Goal: Information Seeking & Learning: Learn about a topic

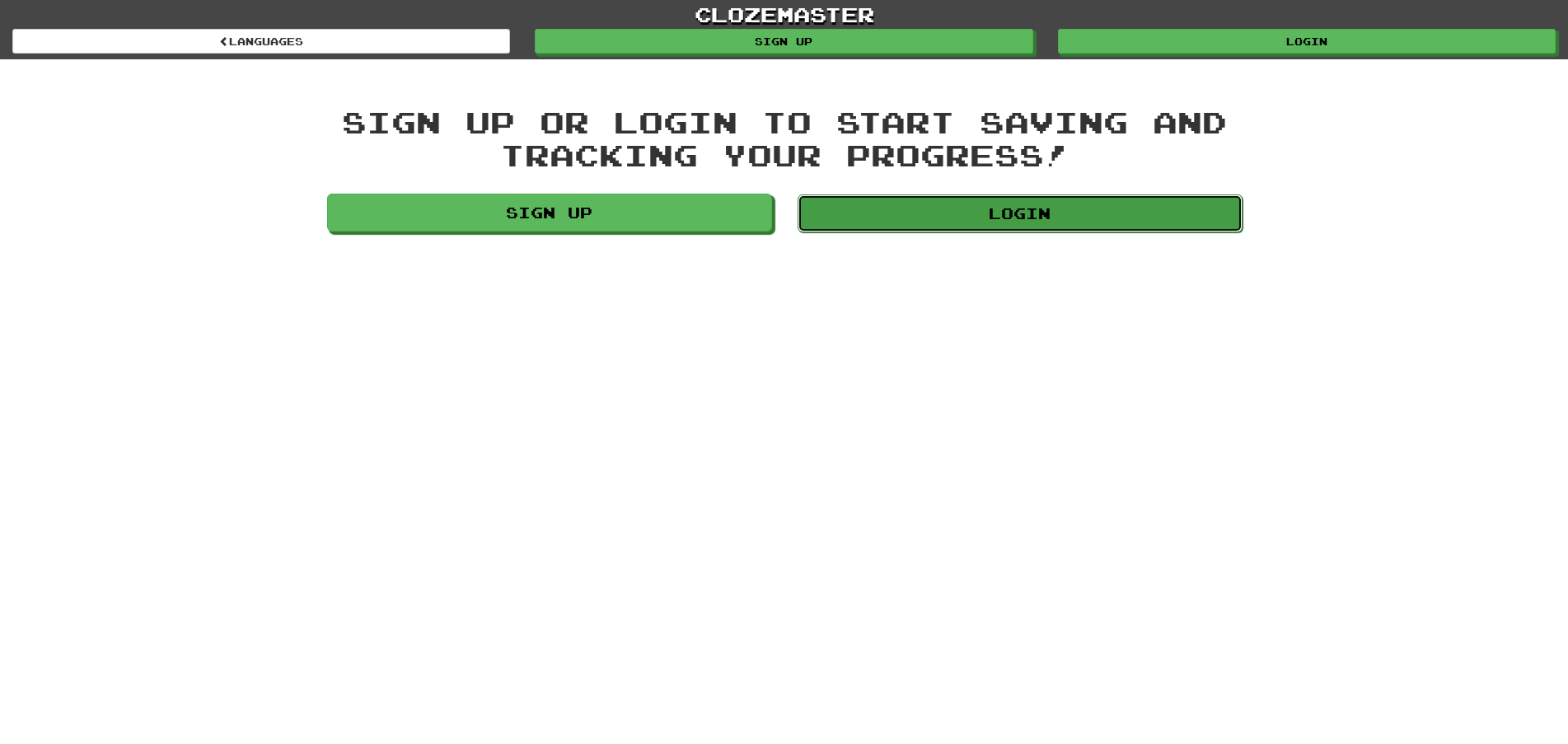
click at [1053, 217] on link "Login" at bounding box center [1020, 213] width 445 height 38
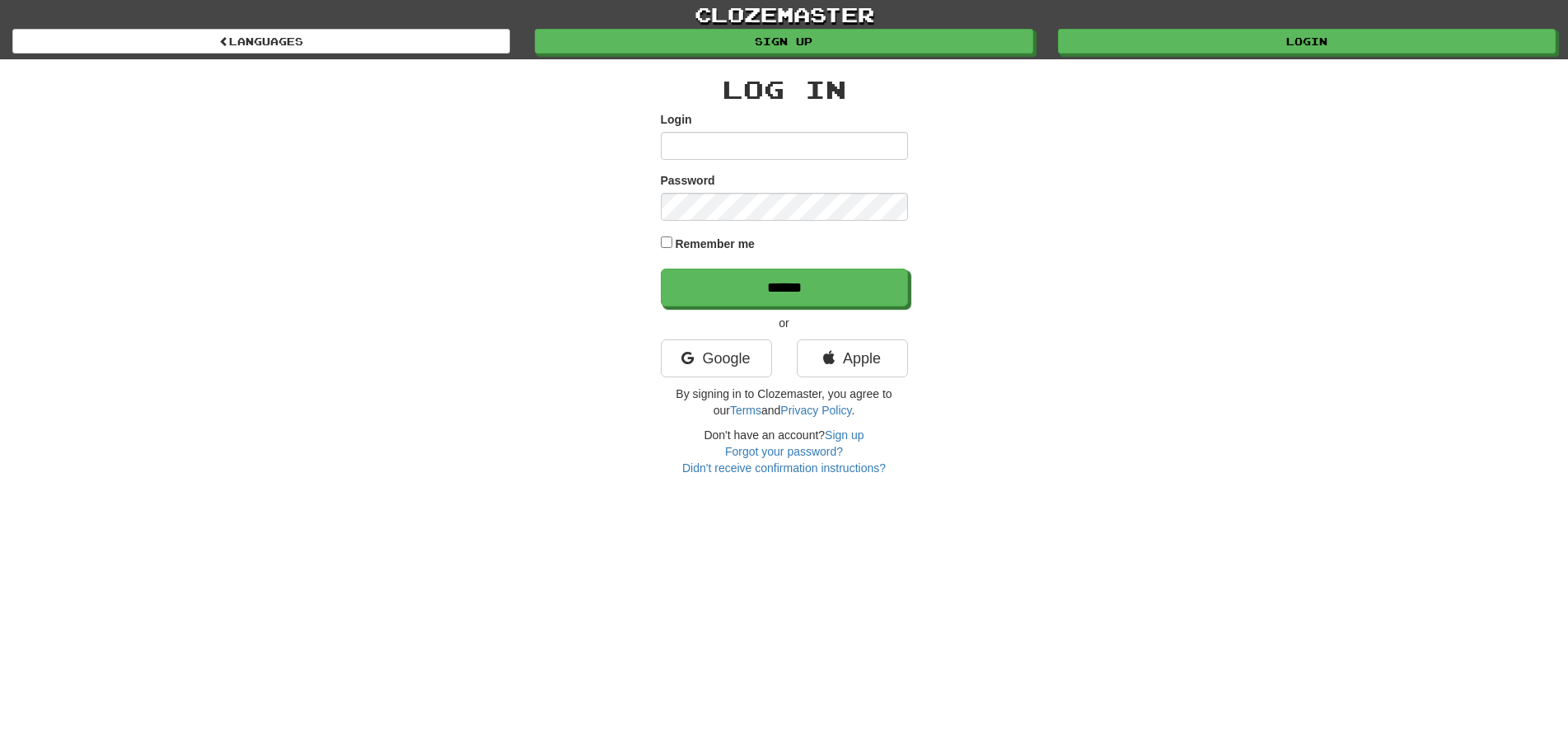
click at [687, 149] on input "Login" at bounding box center [784, 145] width 247 height 28
type input "********"
click at [752, 283] on input "******" at bounding box center [785, 287] width 247 height 38
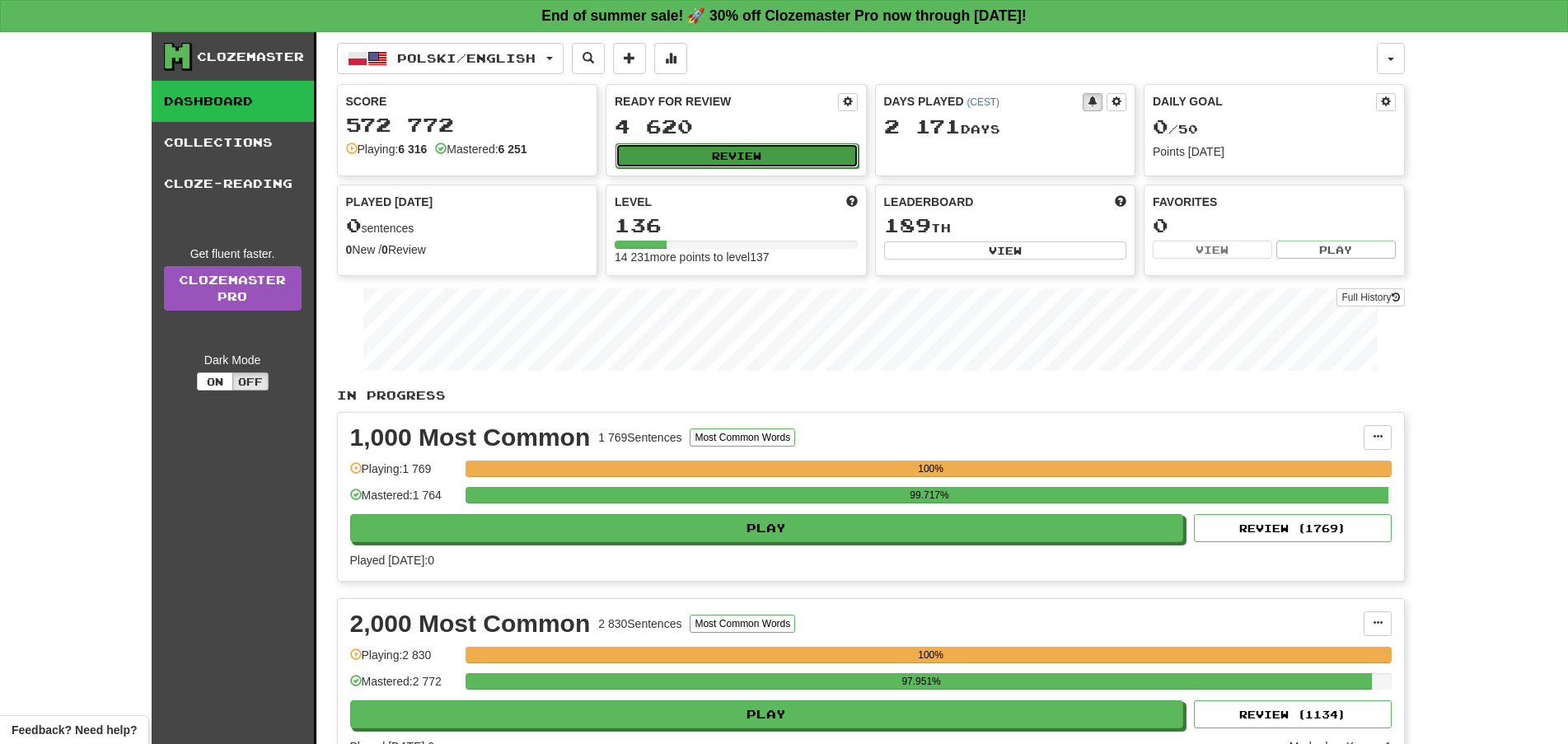
click at [778, 152] on button "Review" at bounding box center [737, 155] width 244 height 25
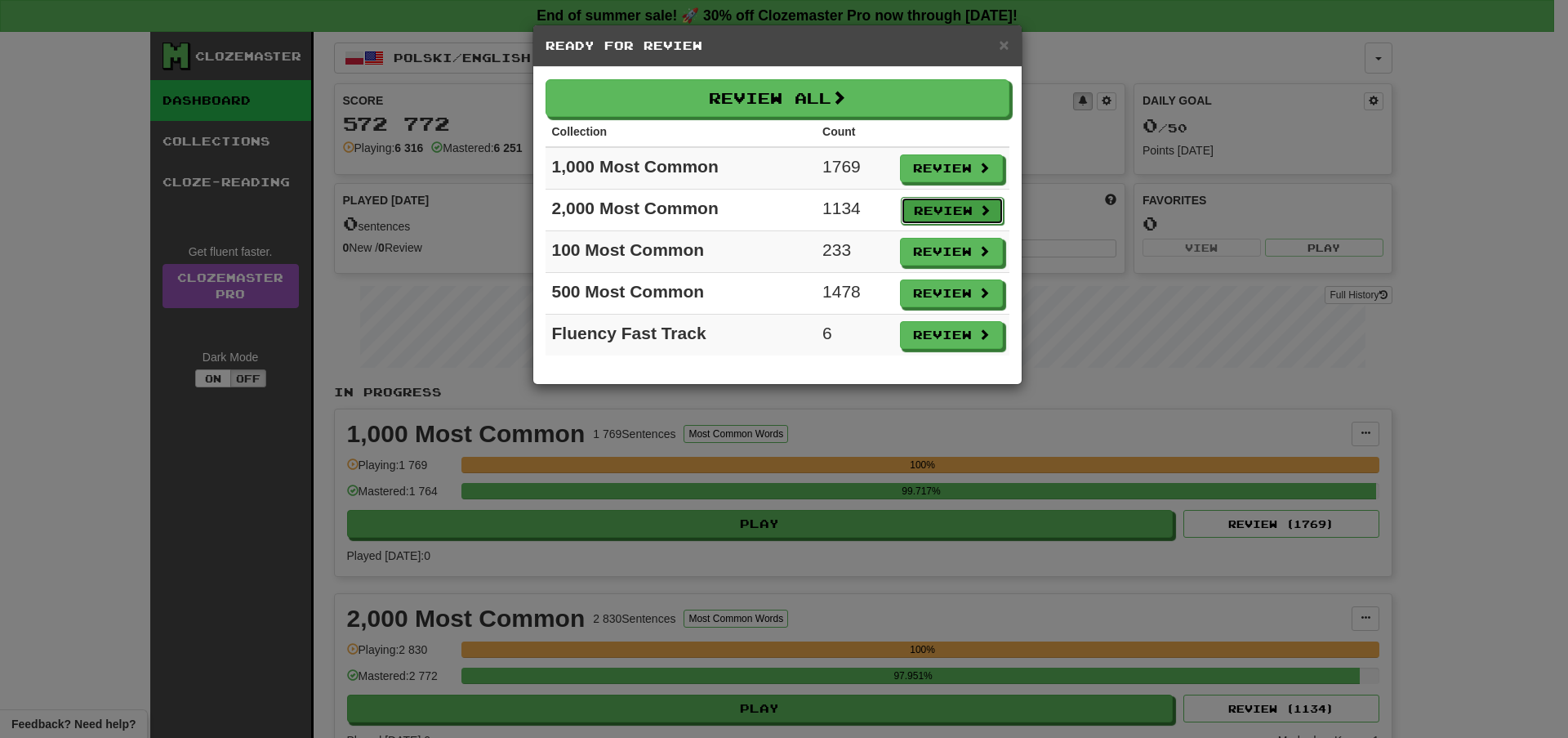
click at [958, 209] on button "Review" at bounding box center [952, 210] width 103 height 27
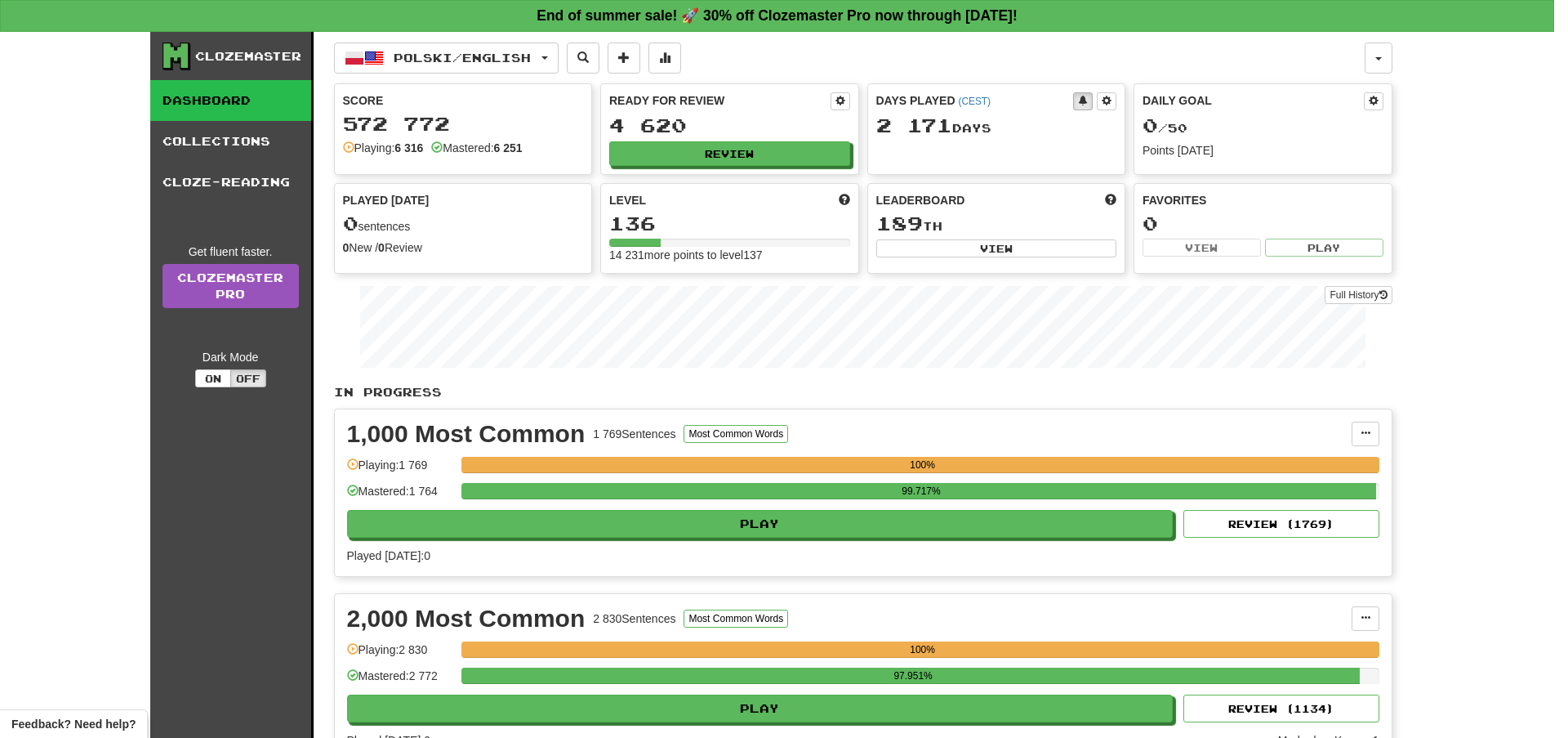
select select "**"
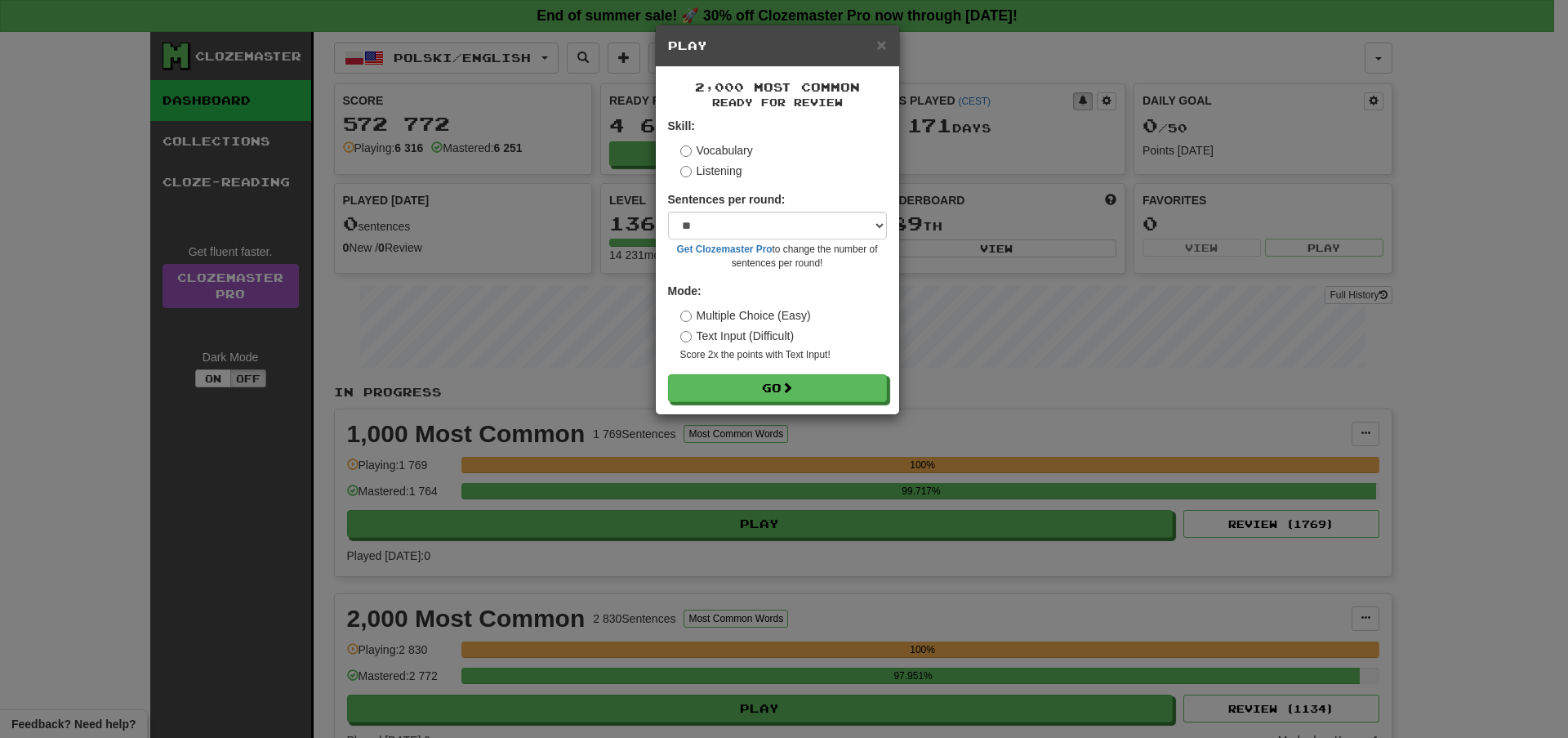
click at [799, 421] on div "× Play 2,000 Most Common Ready for Review Skill: Vocabulary Listening Sentences…" at bounding box center [784, 369] width 1568 height 738
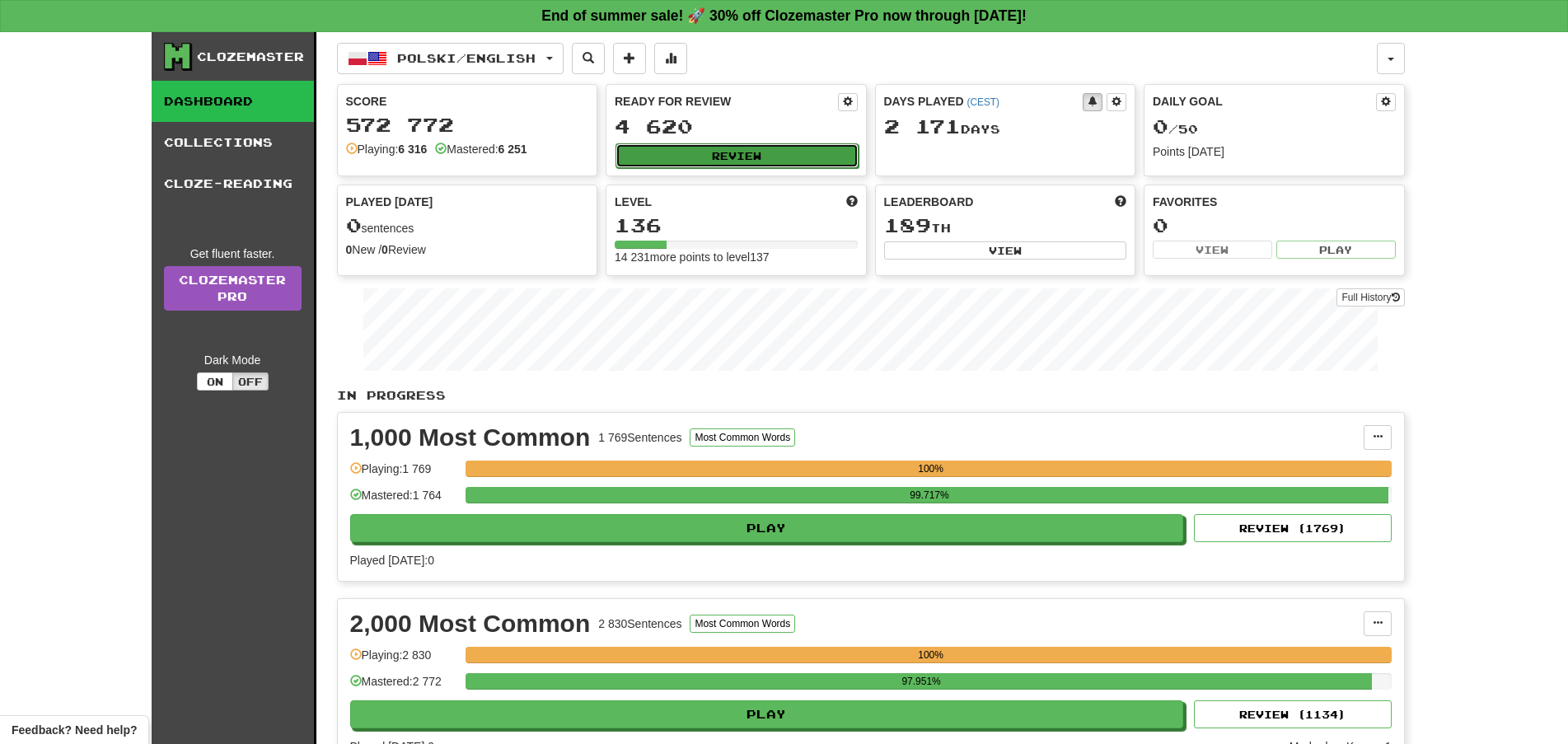
click at [756, 152] on button "Review" at bounding box center [737, 155] width 244 height 25
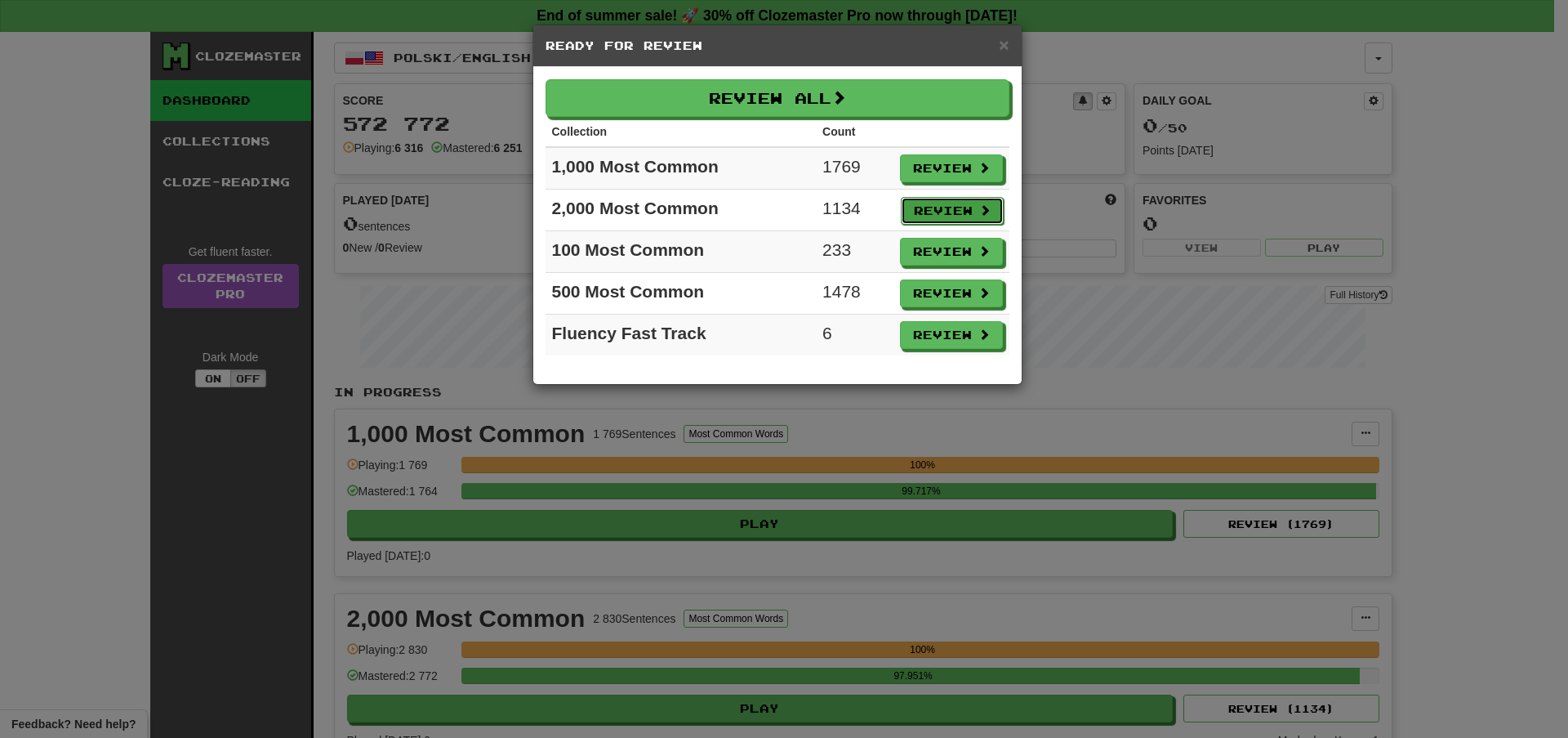
click at [923, 197] on button "Review" at bounding box center [952, 210] width 103 height 27
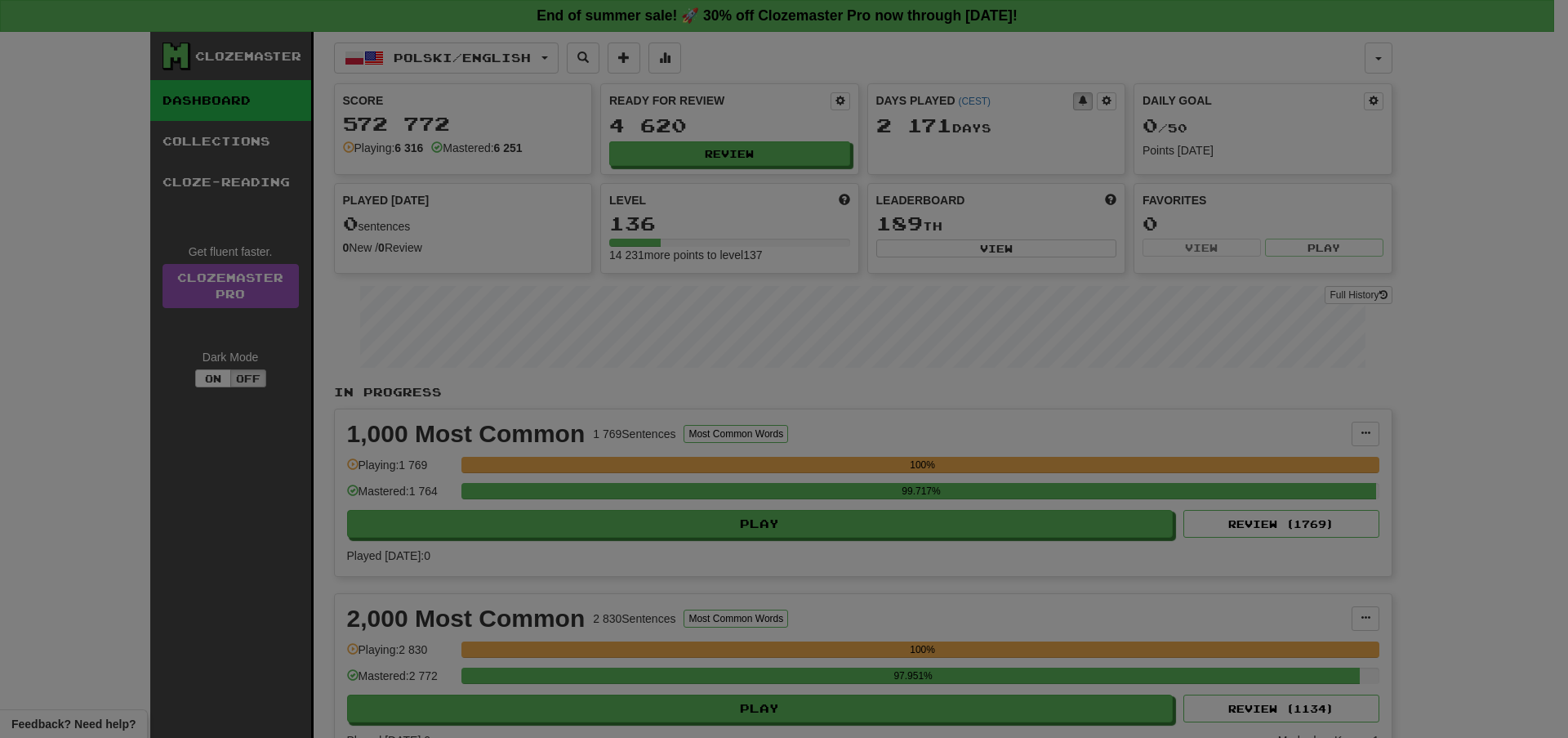
select select "**"
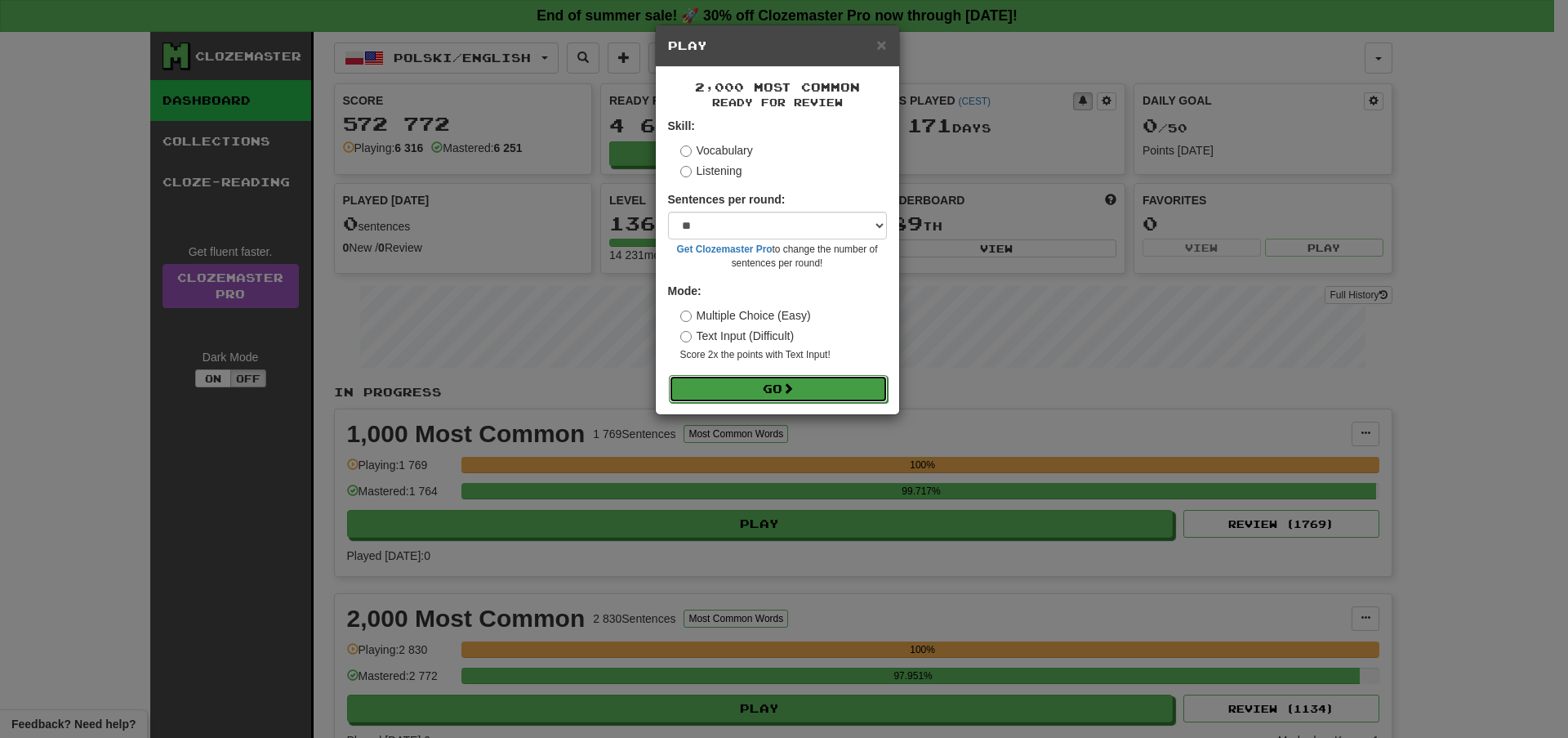
click at [850, 391] on button "Go" at bounding box center [778, 389] width 219 height 27
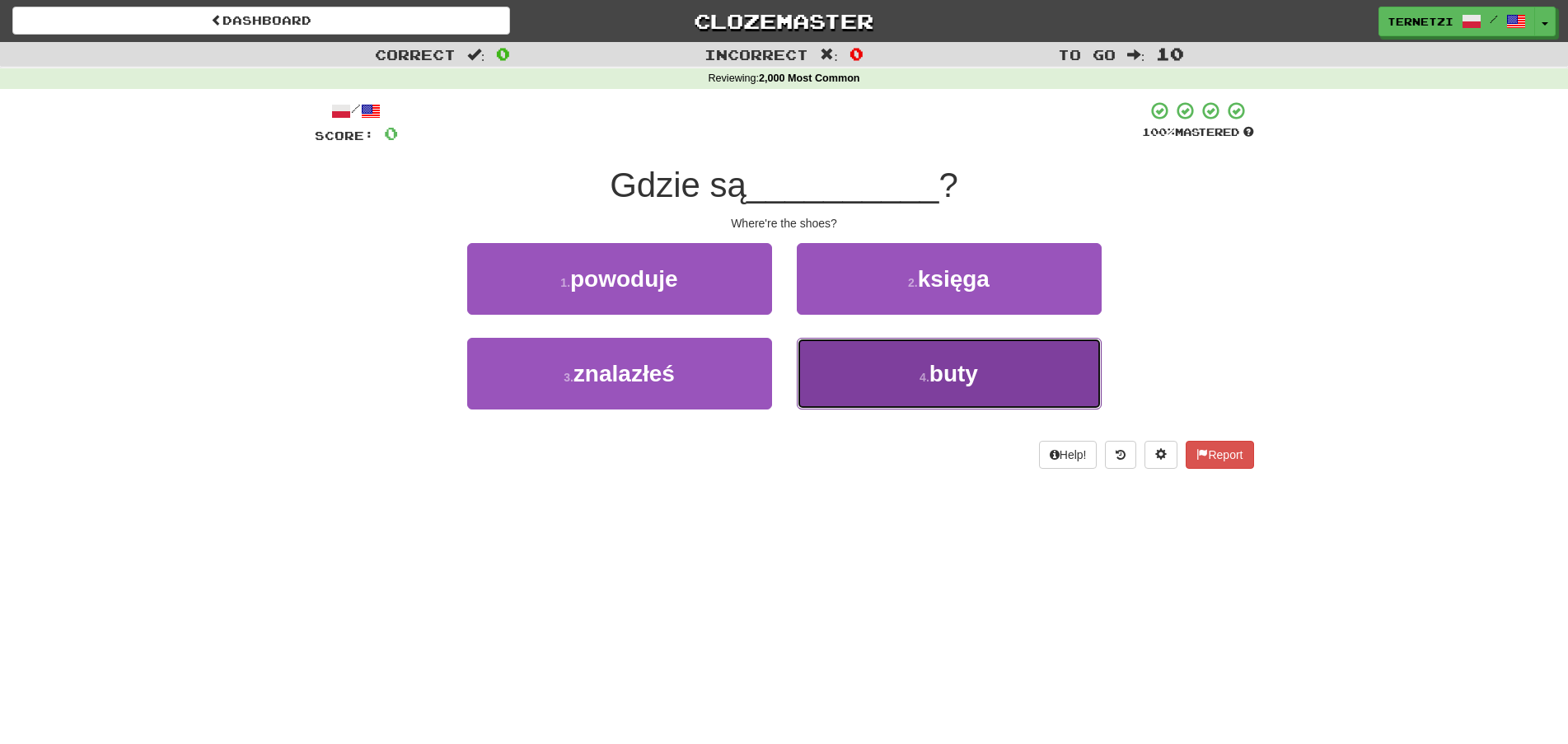
click at [826, 359] on button "4 . buty" at bounding box center [949, 374] width 305 height 72
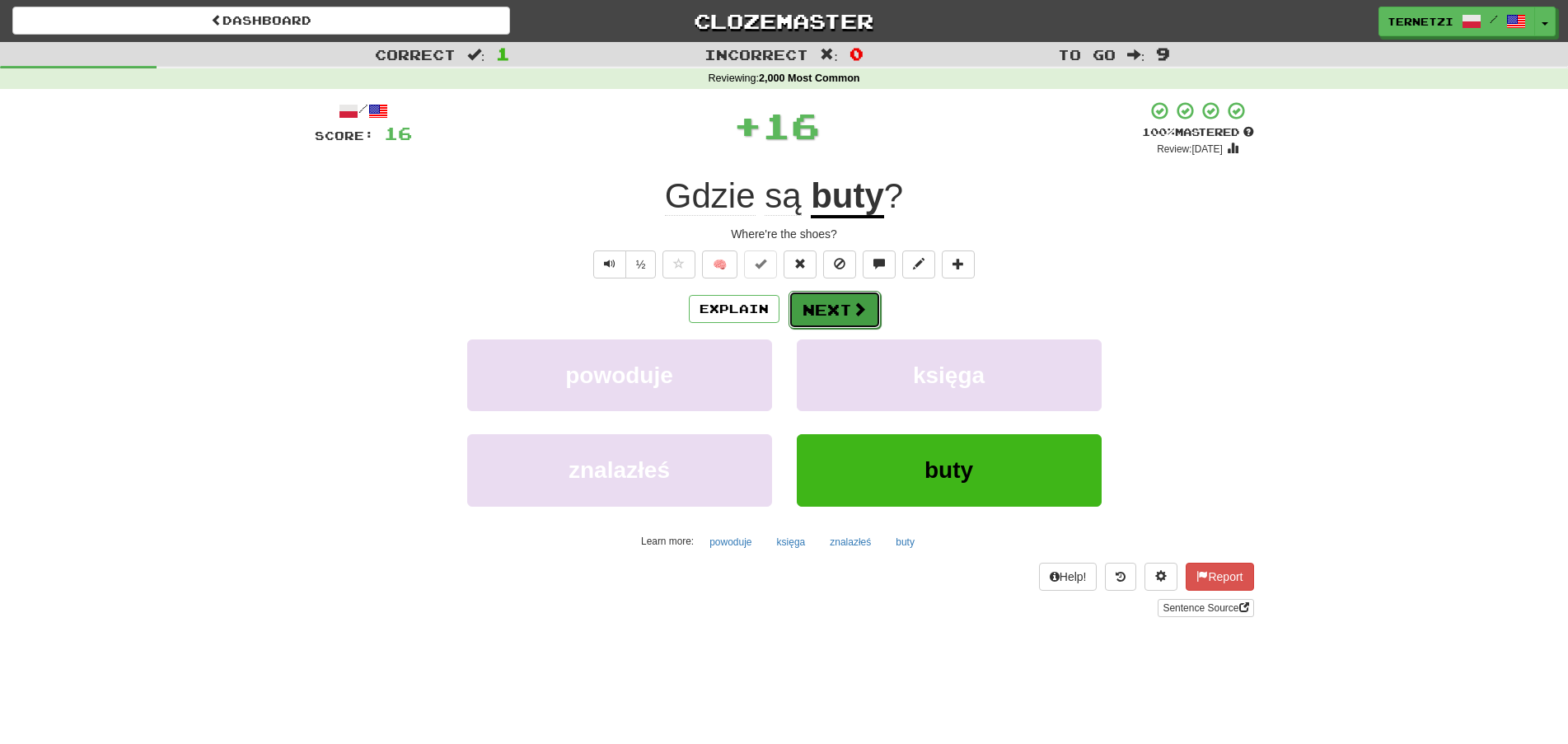
click at [834, 317] on button "Next" at bounding box center [835, 310] width 92 height 38
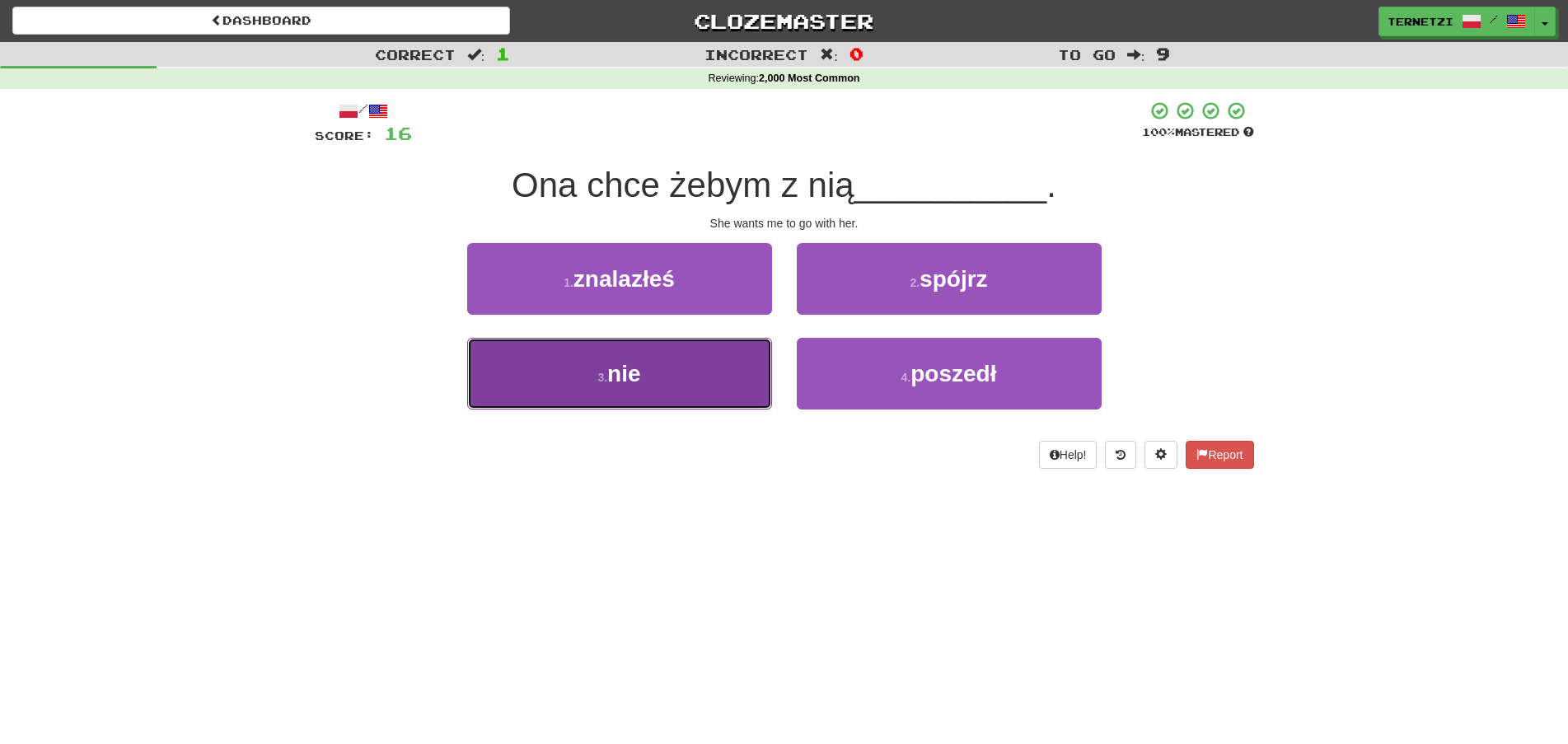
click at [727, 384] on button "3 . nie" at bounding box center [619, 374] width 305 height 72
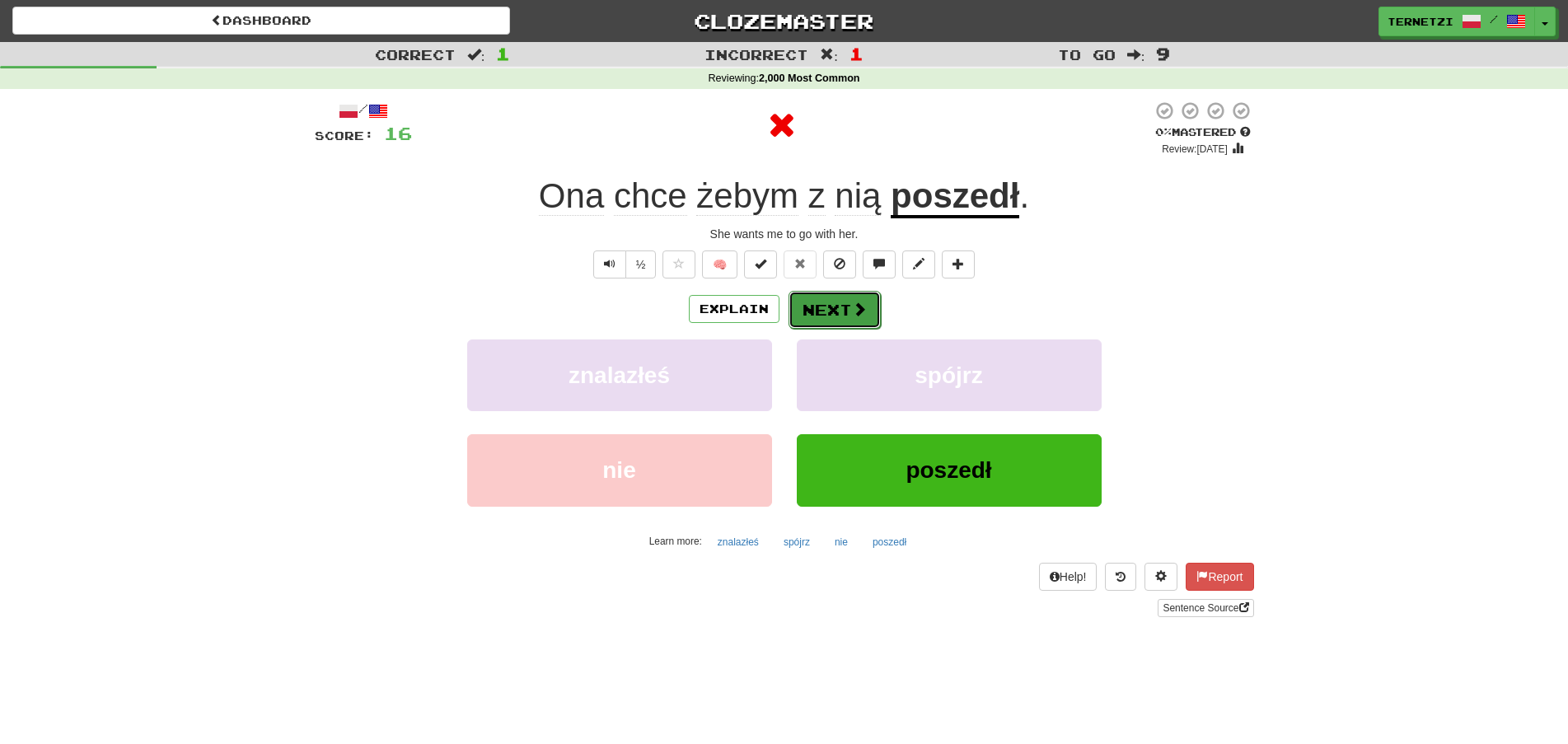
click at [824, 310] on button "Next" at bounding box center [835, 310] width 92 height 38
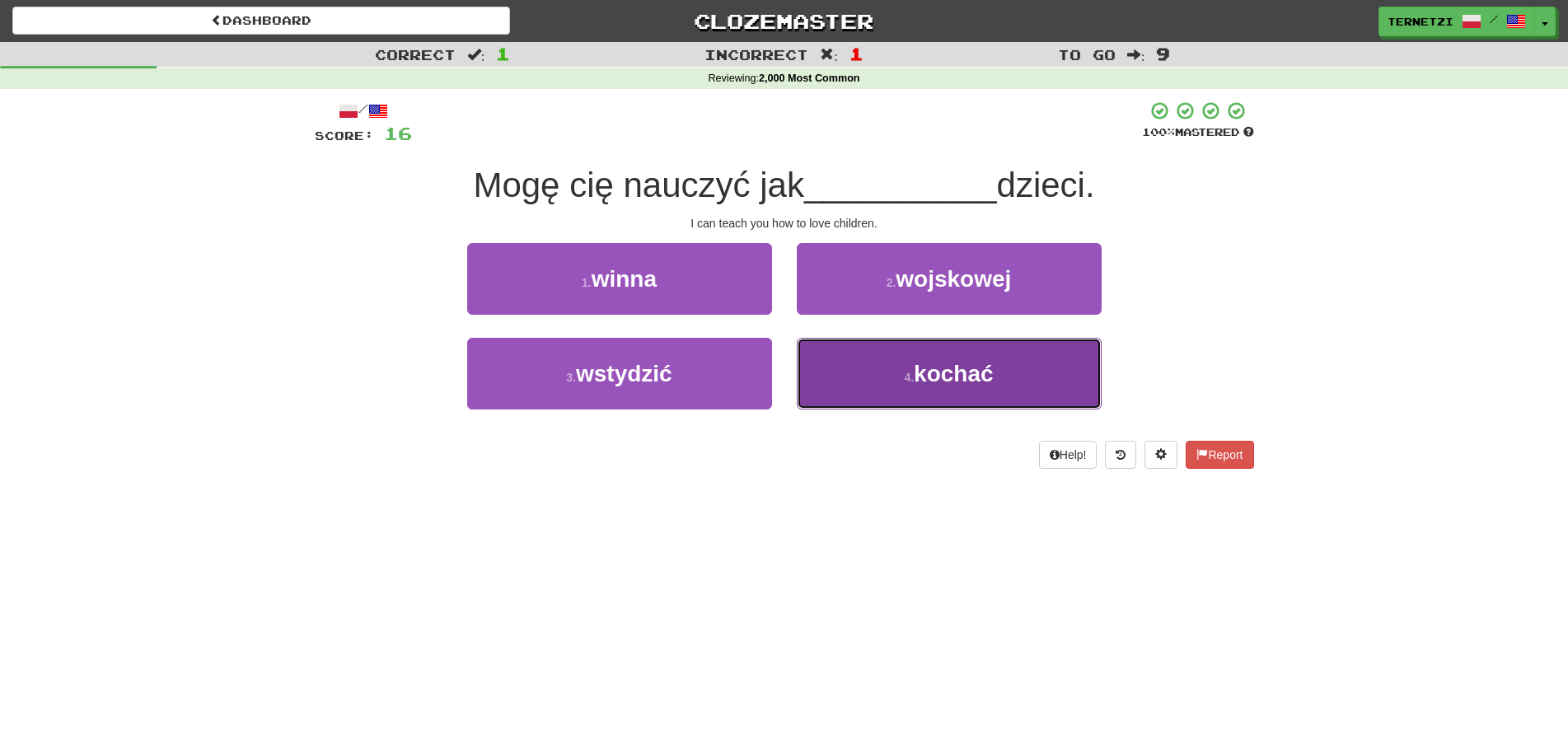
click at [859, 363] on button "4 . kochać" at bounding box center [949, 374] width 305 height 72
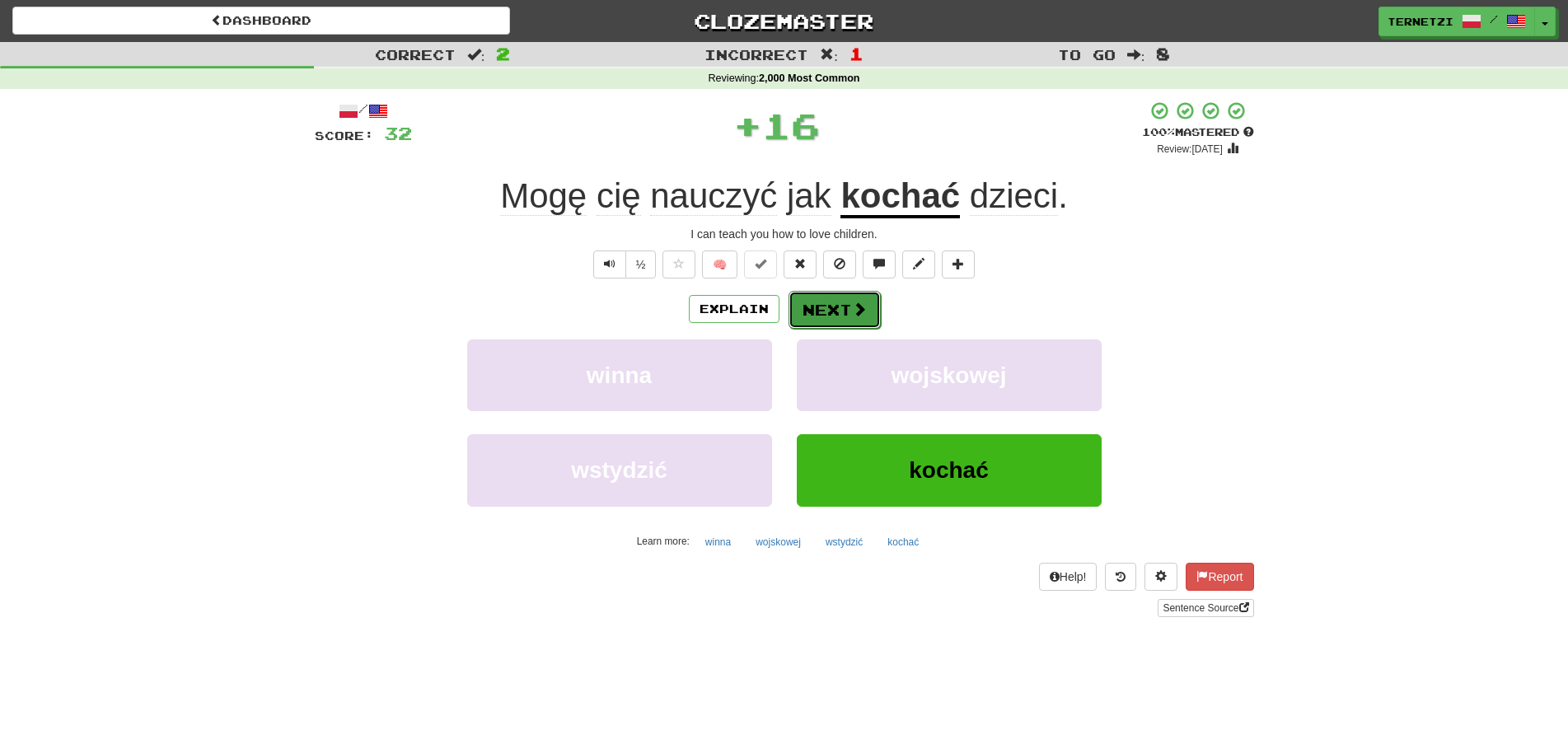
click at [846, 309] on button "Next" at bounding box center [835, 310] width 92 height 38
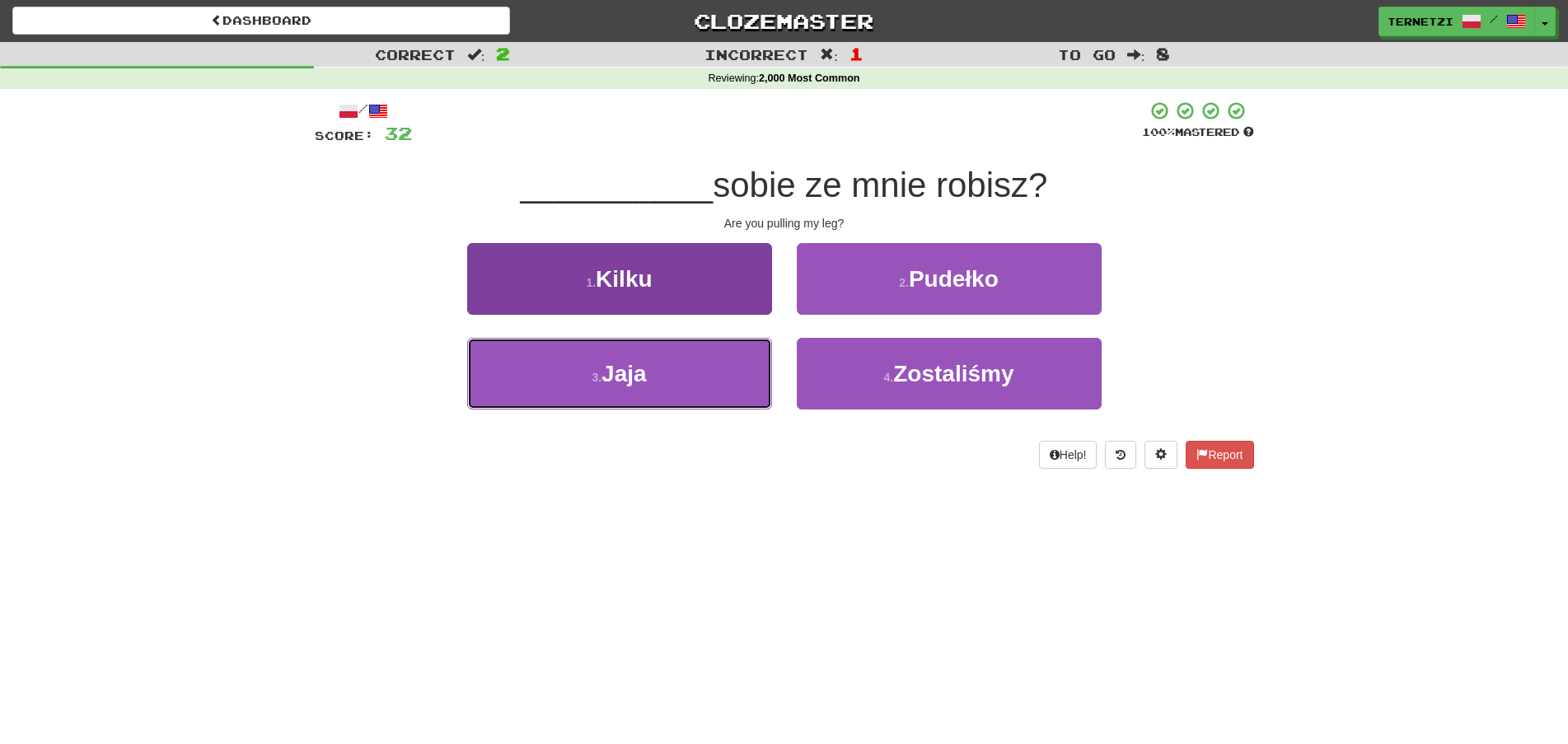
click at [766, 354] on button "3 . Jaja" at bounding box center [619, 374] width 305 height 72
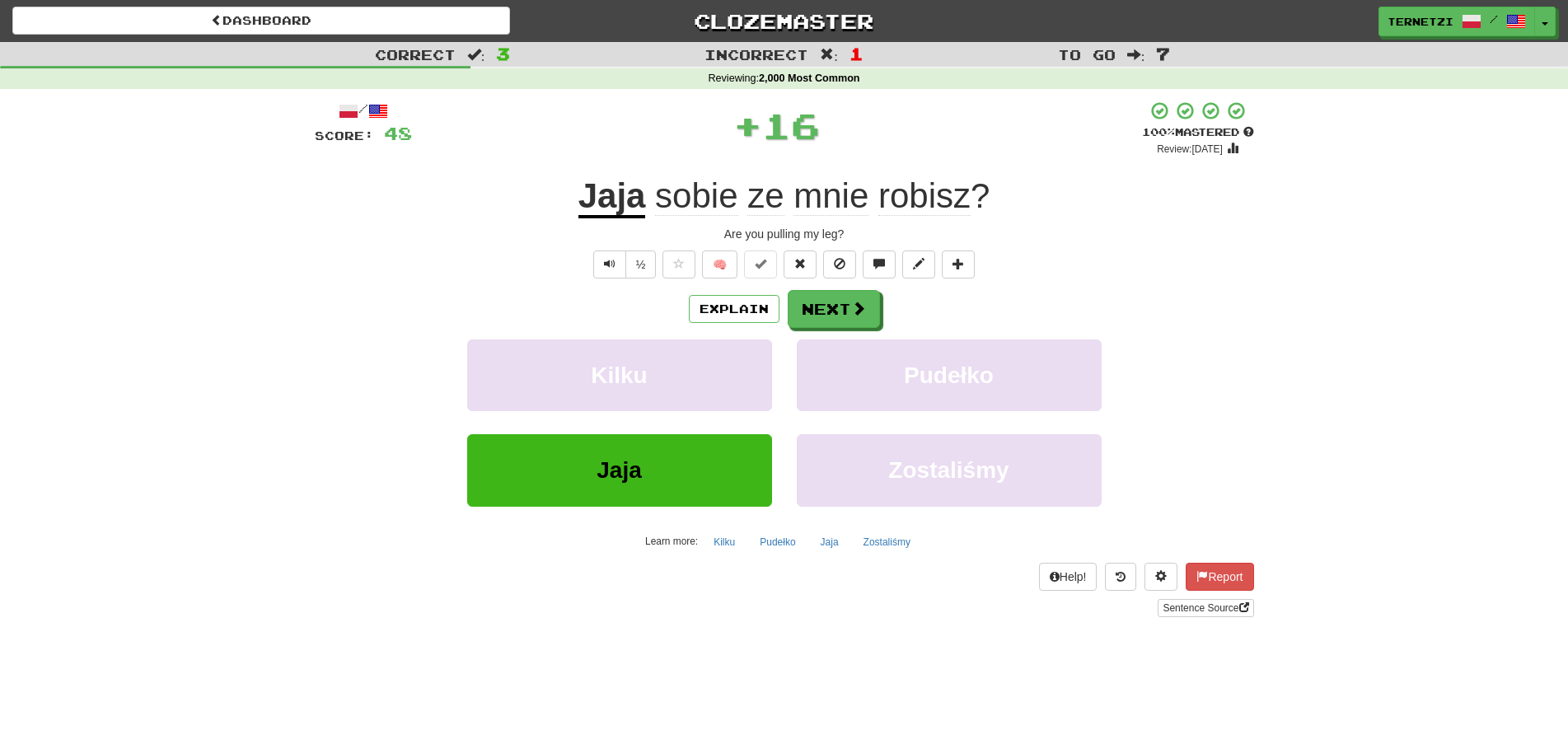
click at [851, 289] on div "/ Score: 48 + 16 100 % Mastered Review: 2026-02-17 Jaja sobie ze mnie robisz ? …" at bounding box center [785, 358] width 939 height 516
click at [846, 321] on button "Next" at bounding box center [835, 310] width 92 height 38
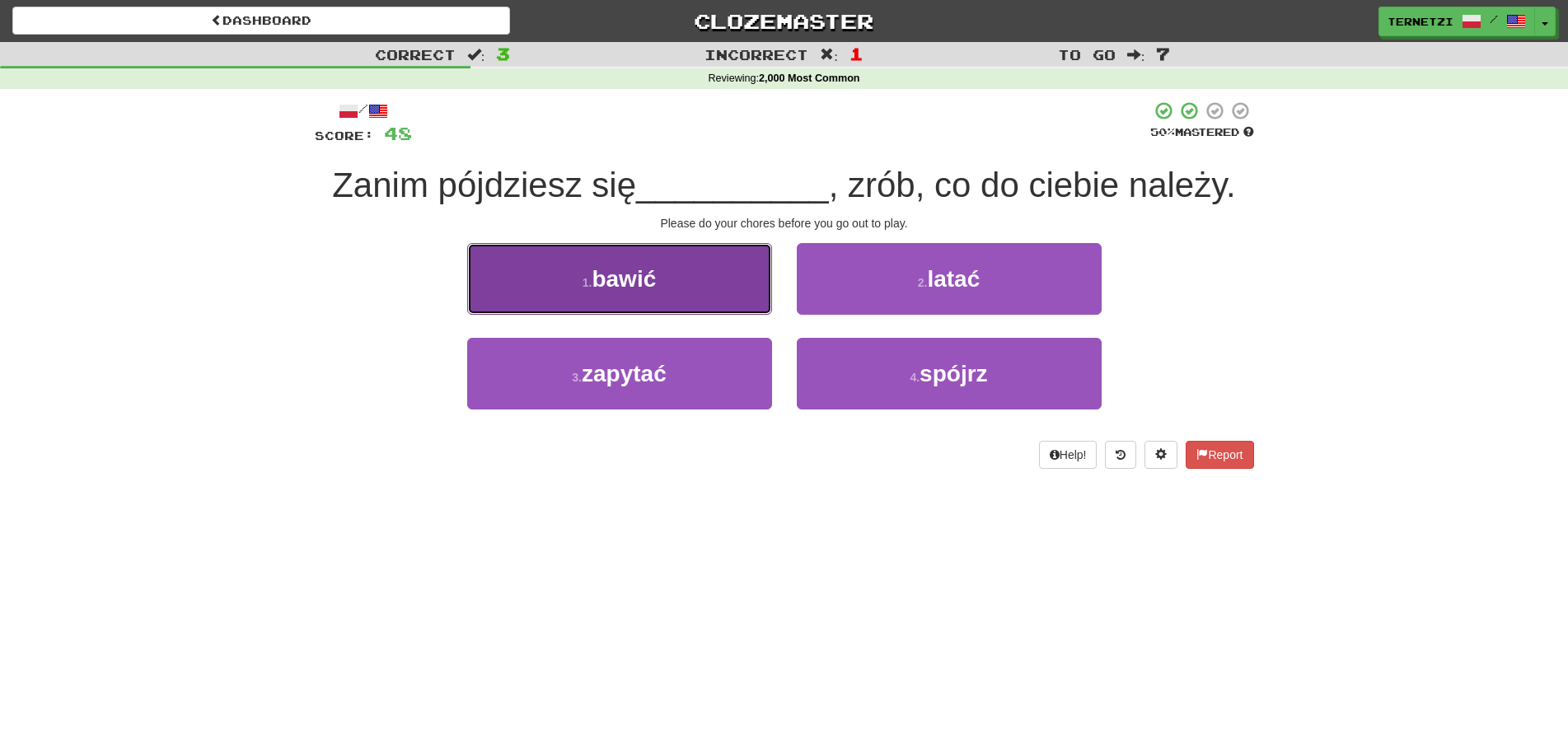
click at [731, 287] on button "1 . bawić" at bounding box center [619, 279] width 305 height 72
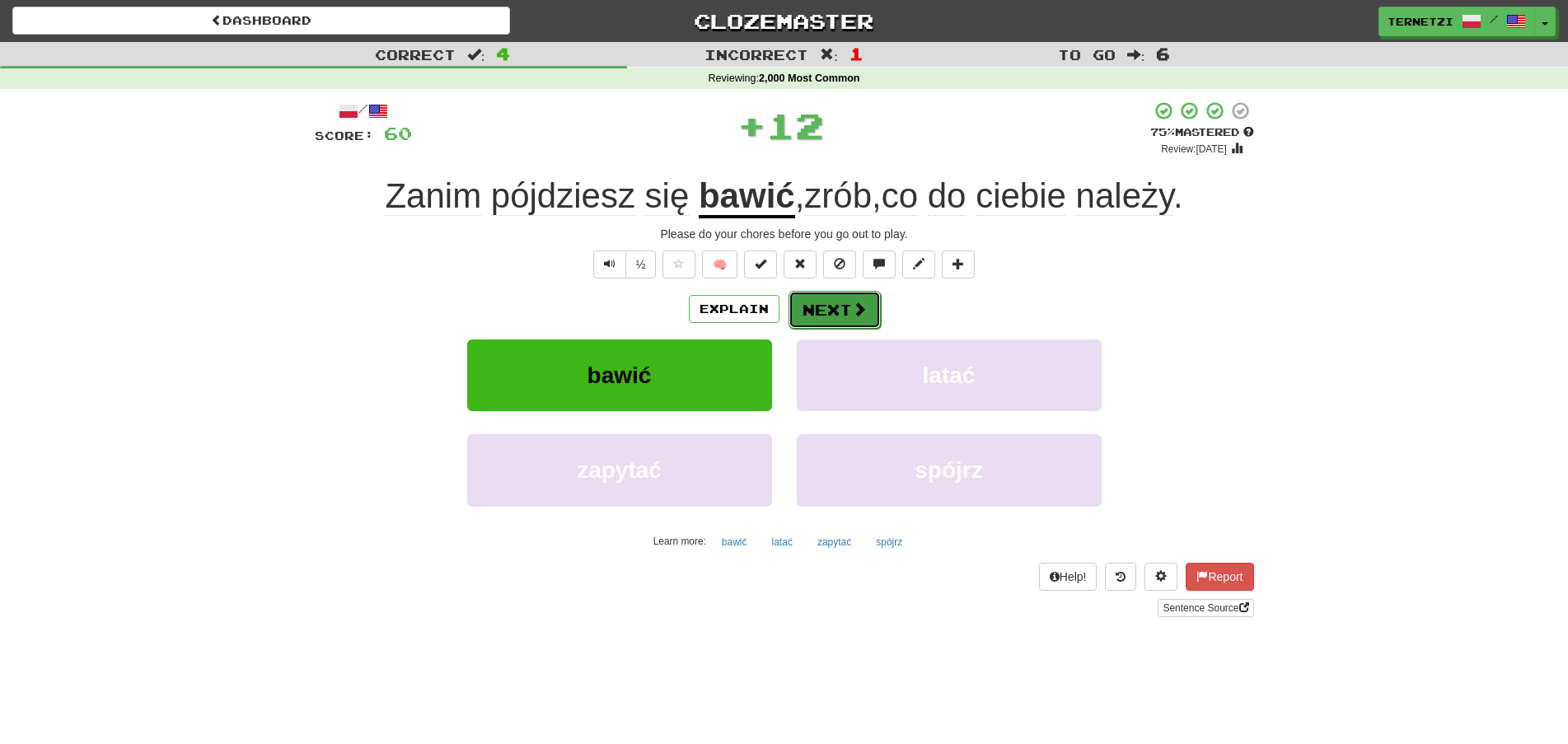
click at [834, 316] on button "Next" at bounding box center [835, 310] width 92 height 38
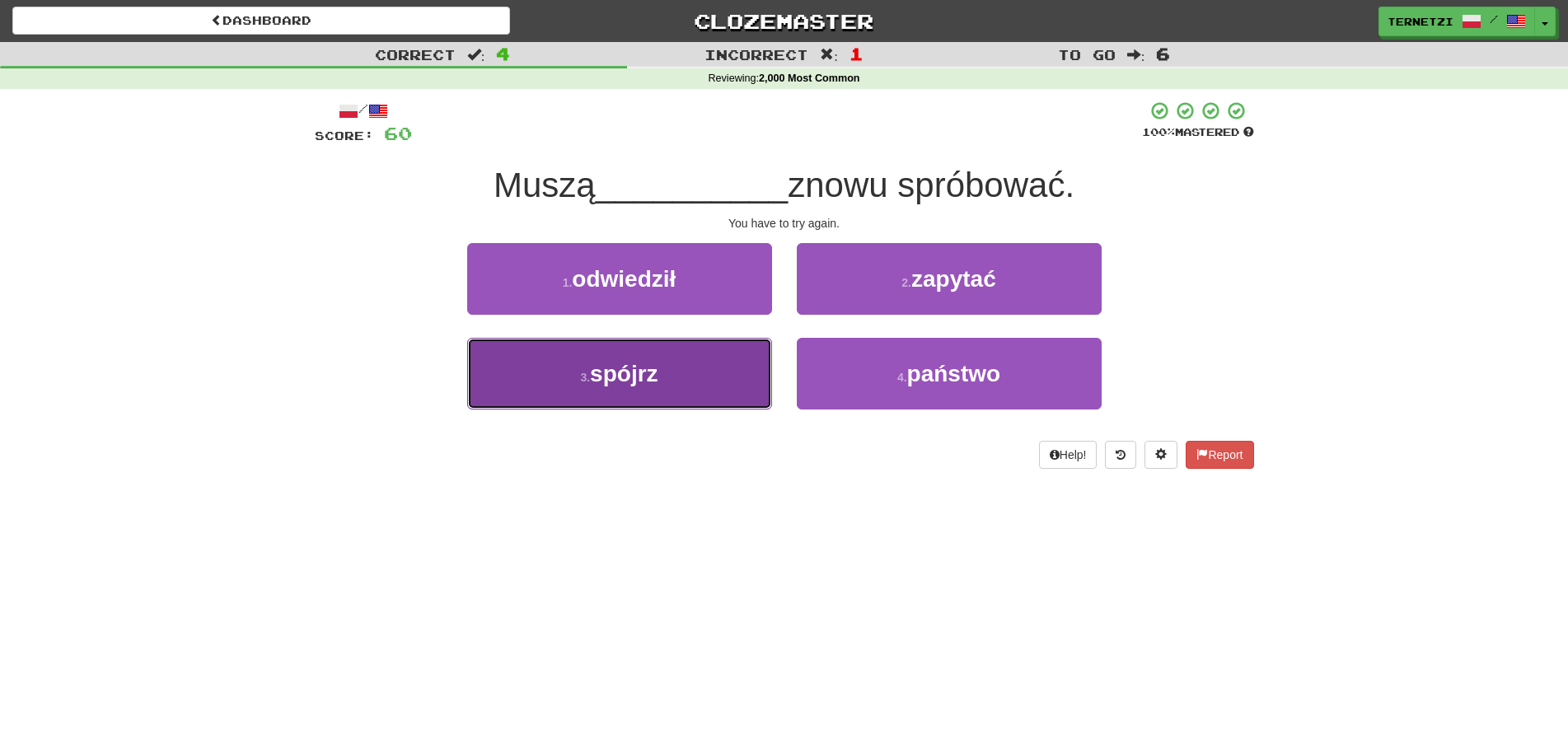
click at [750, 360] on button "3 . spójrz" at bounding box center [619, 374] width 305 height 72
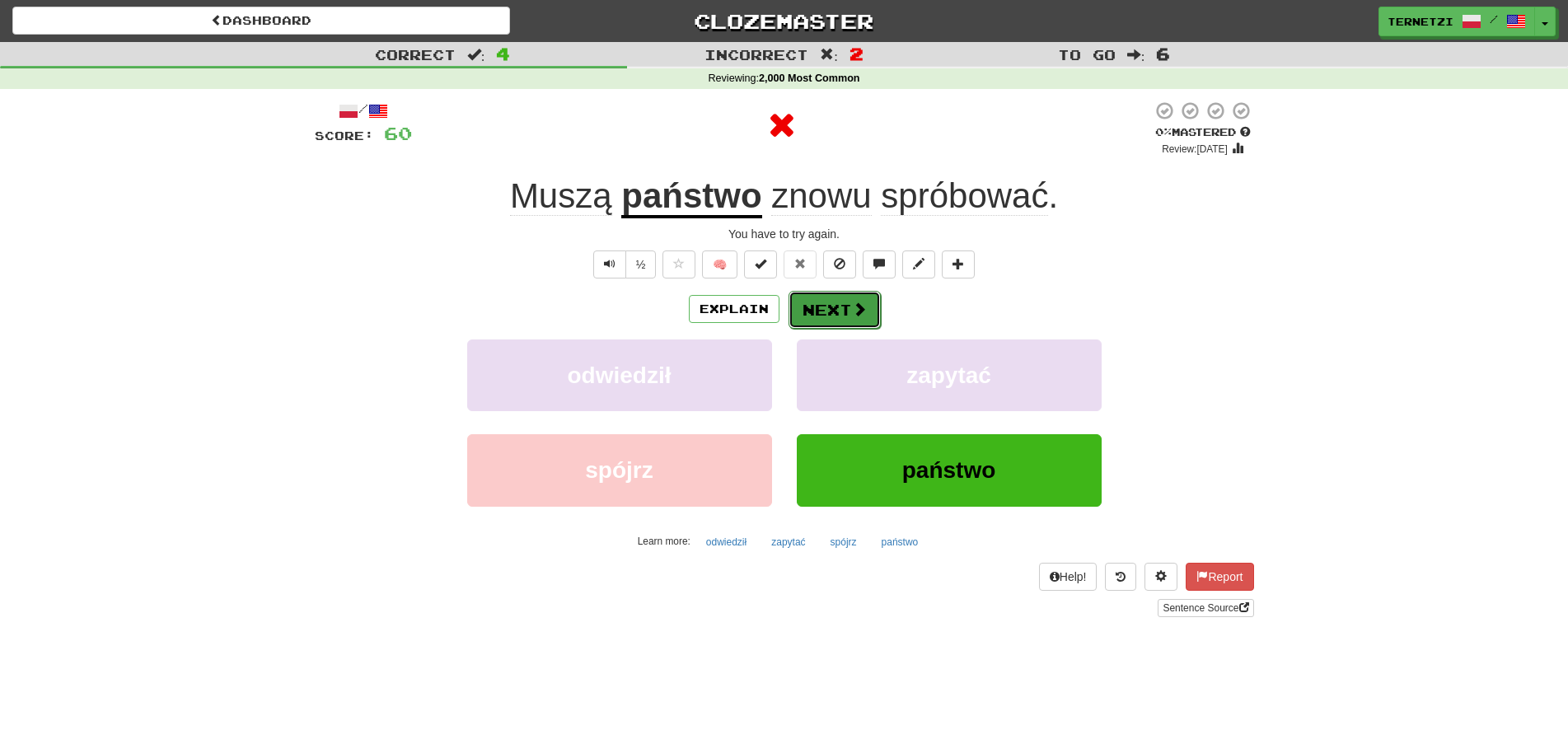
click at [832, 304] on button "Next" at bounding box center [835, 310] width 92 height 38
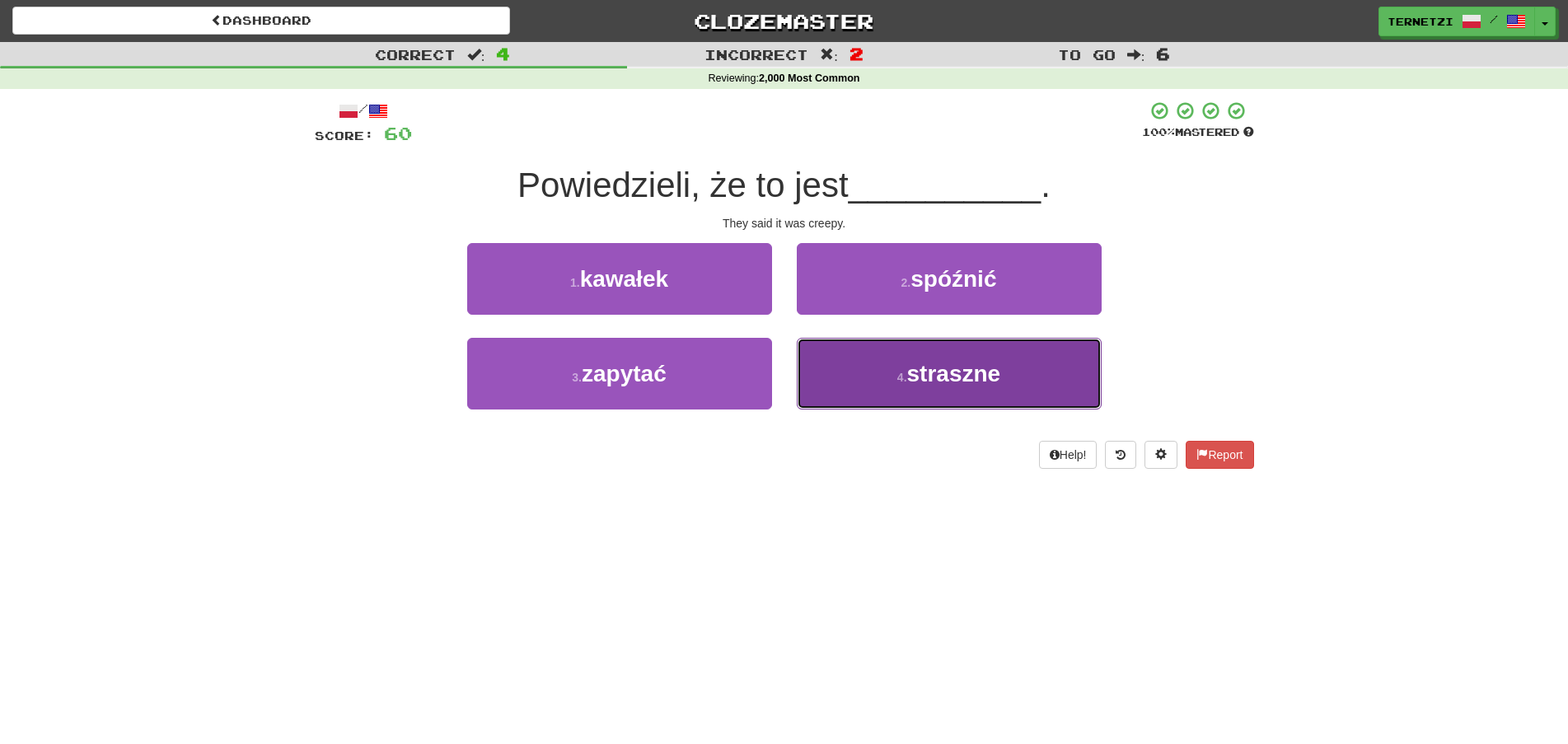
click at [847, 373] on button "4 . straszne" at bounding box center [949, 374] width 305 height 72
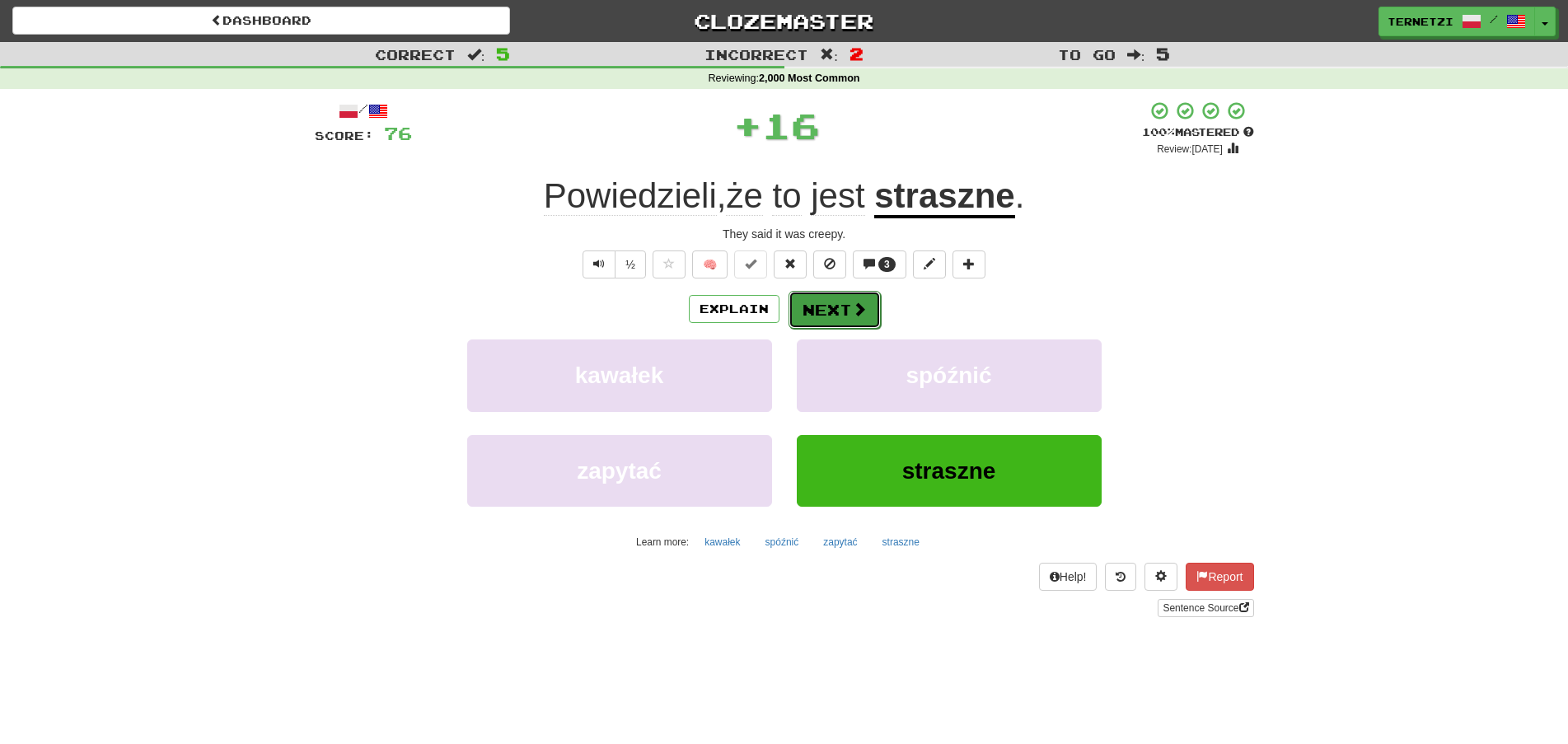
click at [844, 312] on button "Next" at bounding box center [835, 310] width 92 height 38
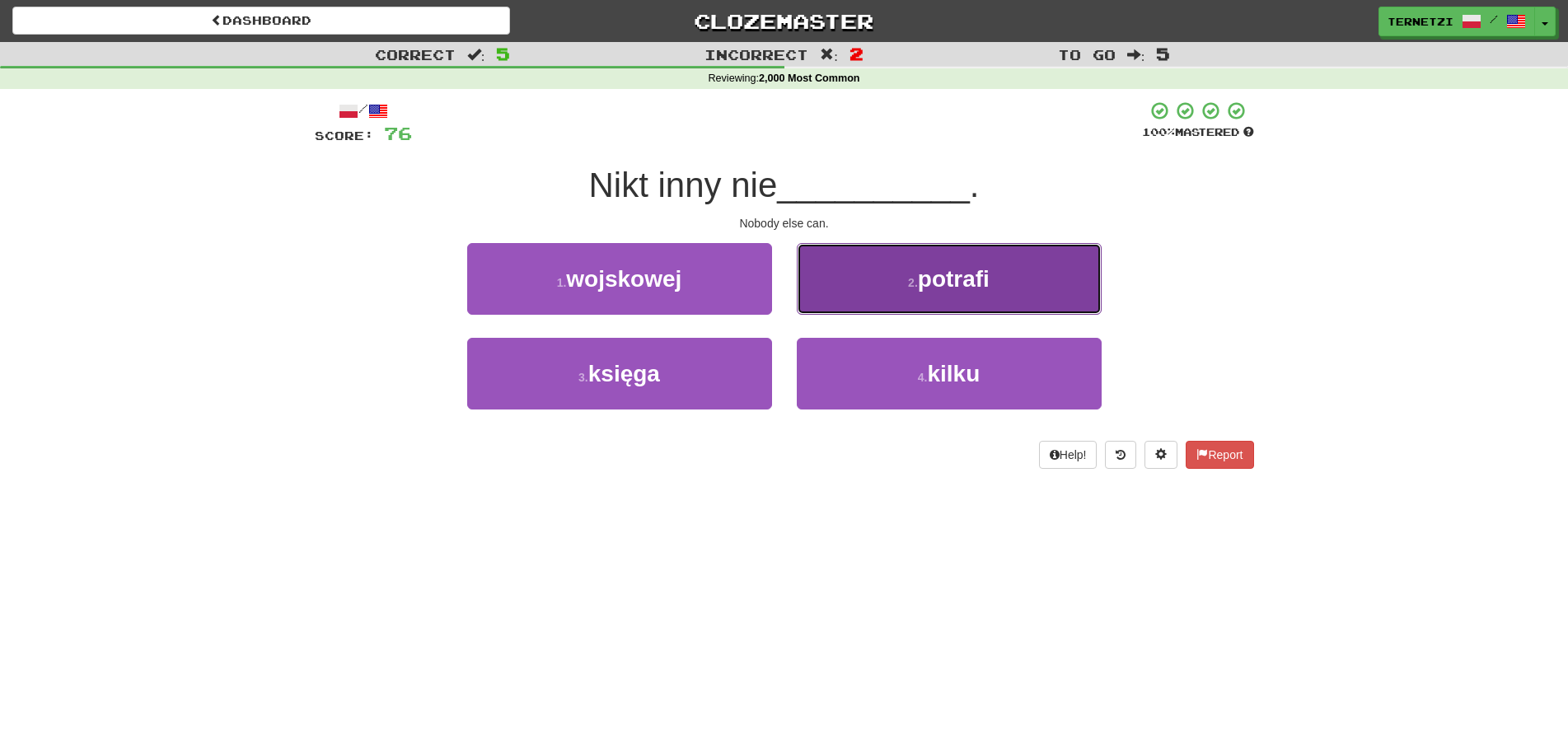
click at [881, 281] on button "2 . potrafi" at bounding box center [949, 279] width 305 height 72
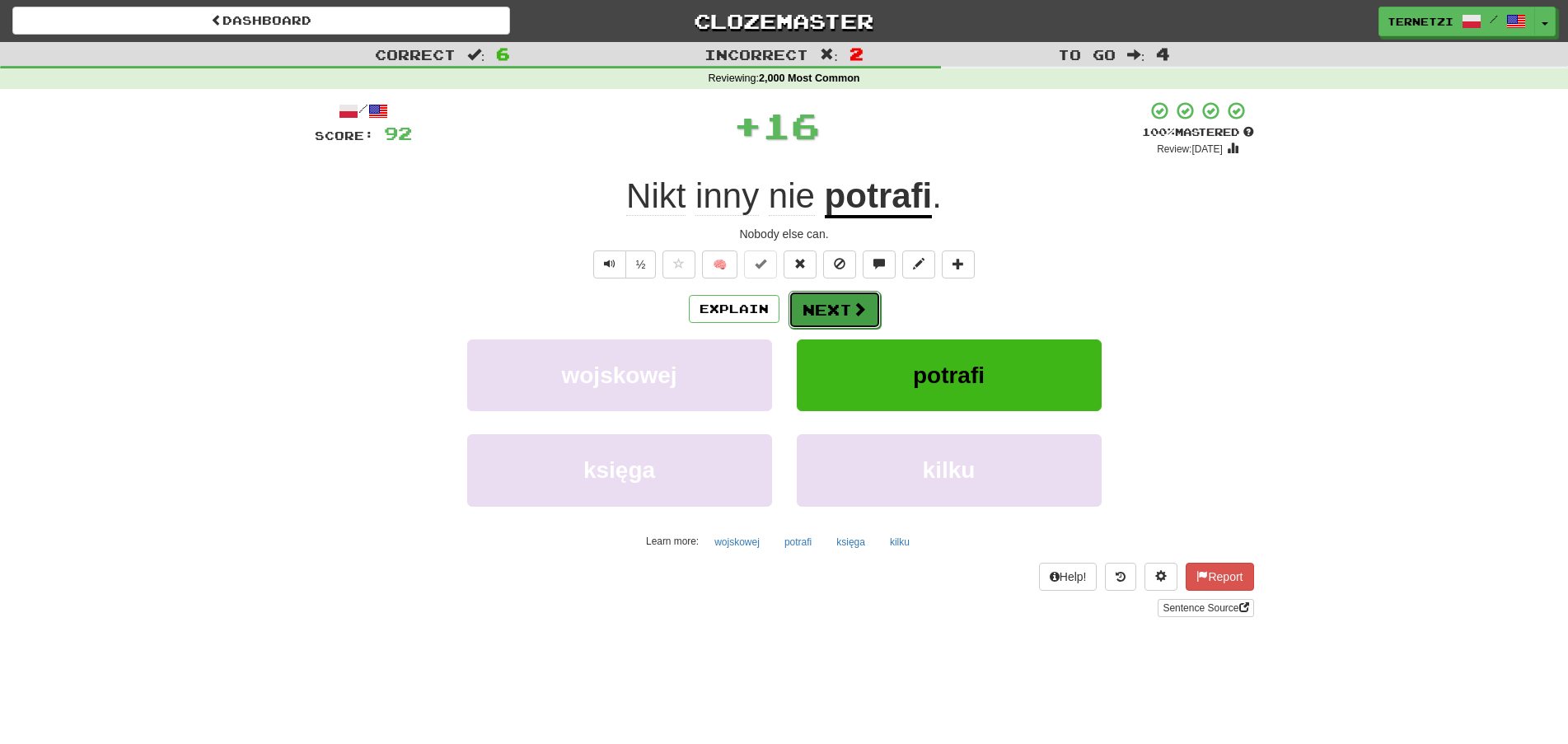
click at [846, 320] on button "Next" at bounding box center [835, 310] width 92 height 38
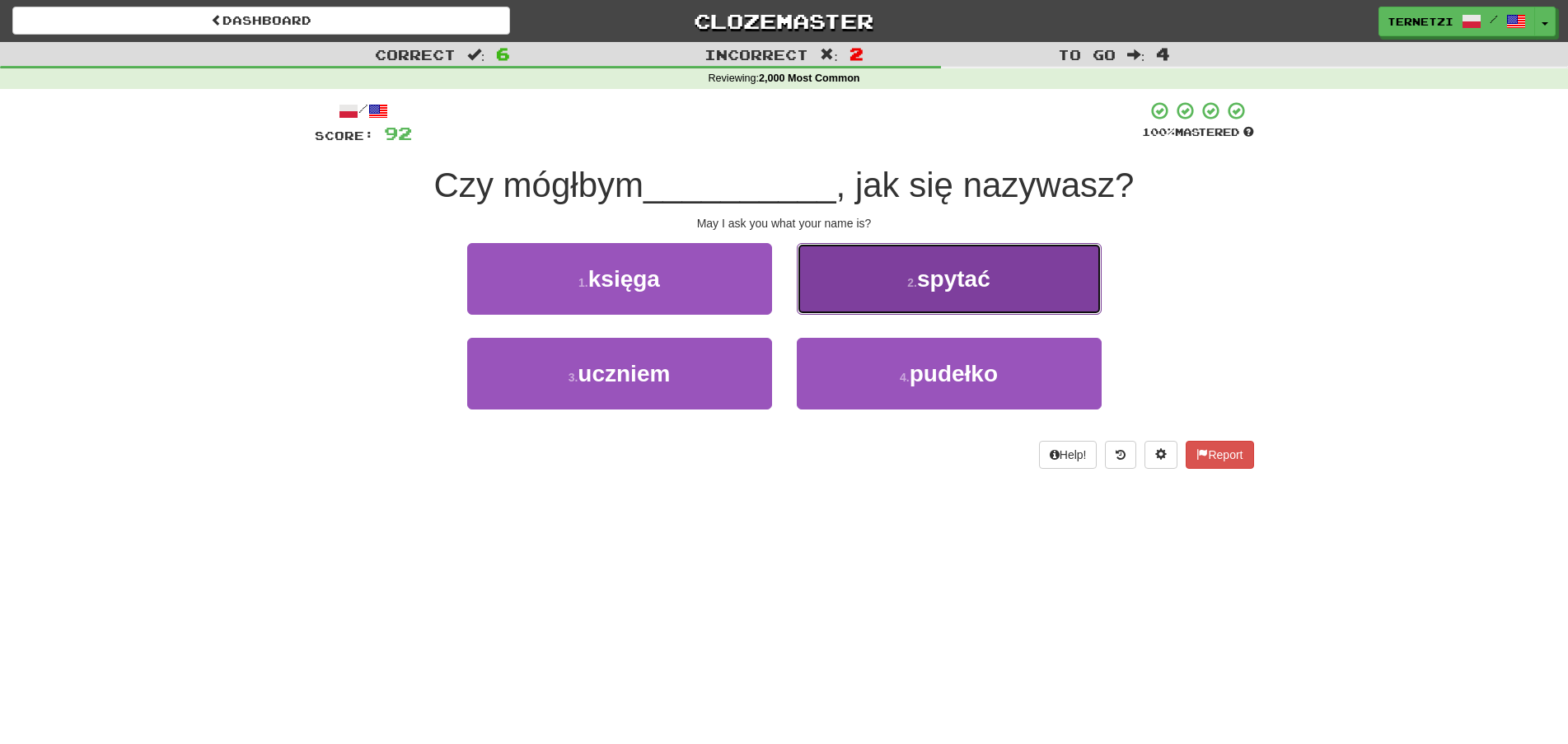
click at [860, 308] on button "2 . spytać" at bounding box center [949, 279] width 305 height 72
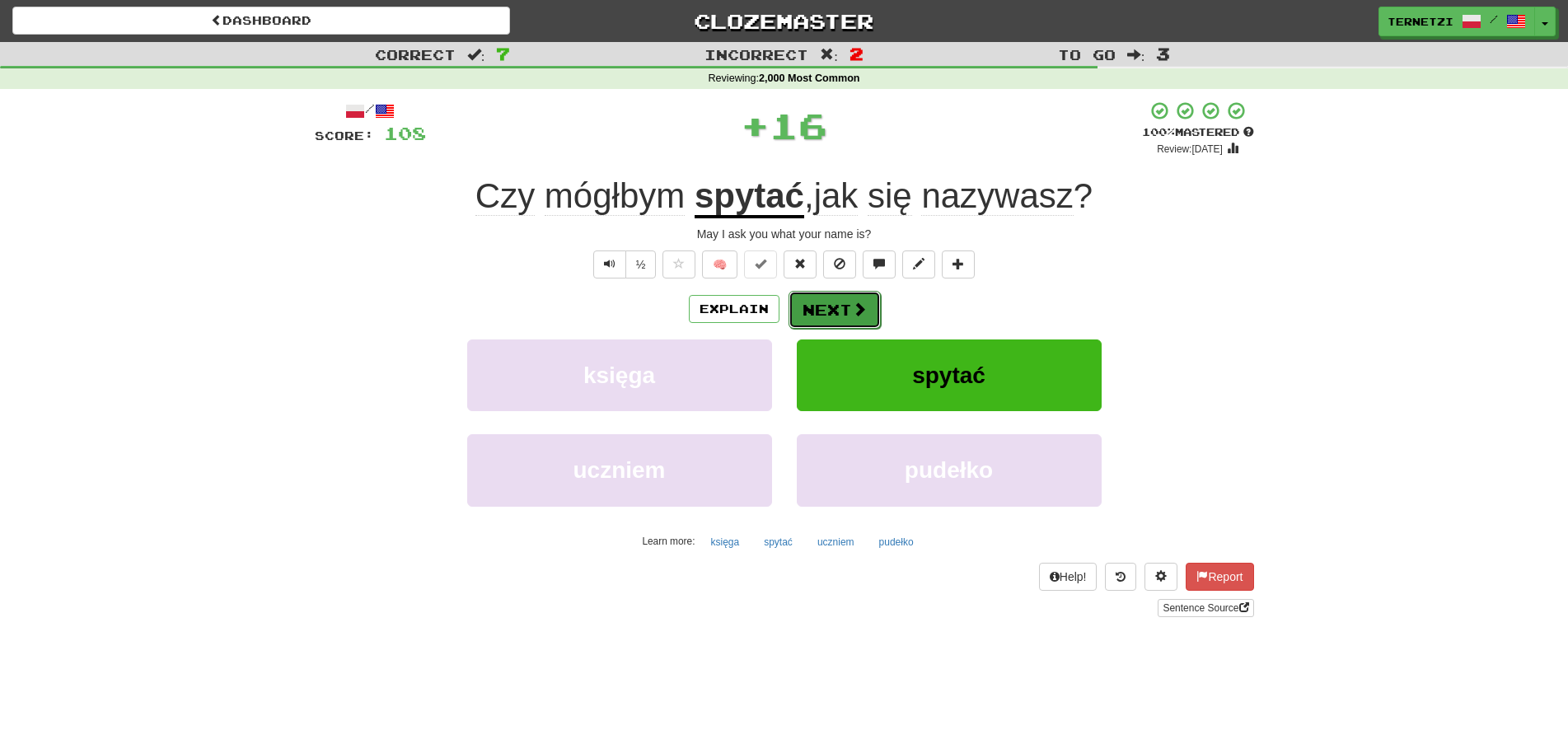
click at [853, 308] on span at bounding box center [859, 309] width 15 height 15
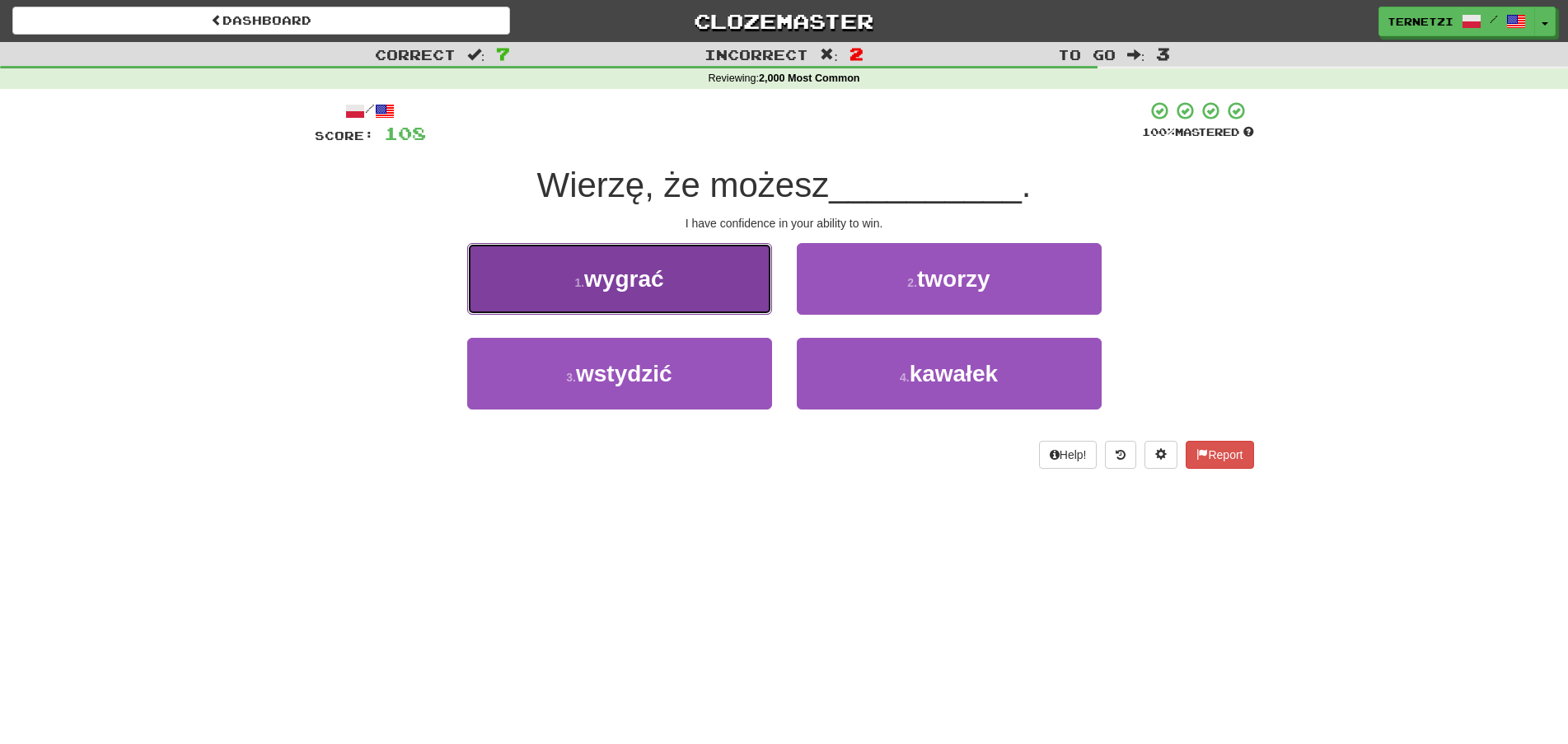
click at [741, 283] on button "1 . wygrać" at bounding box center [619, 279] width 305 height 72
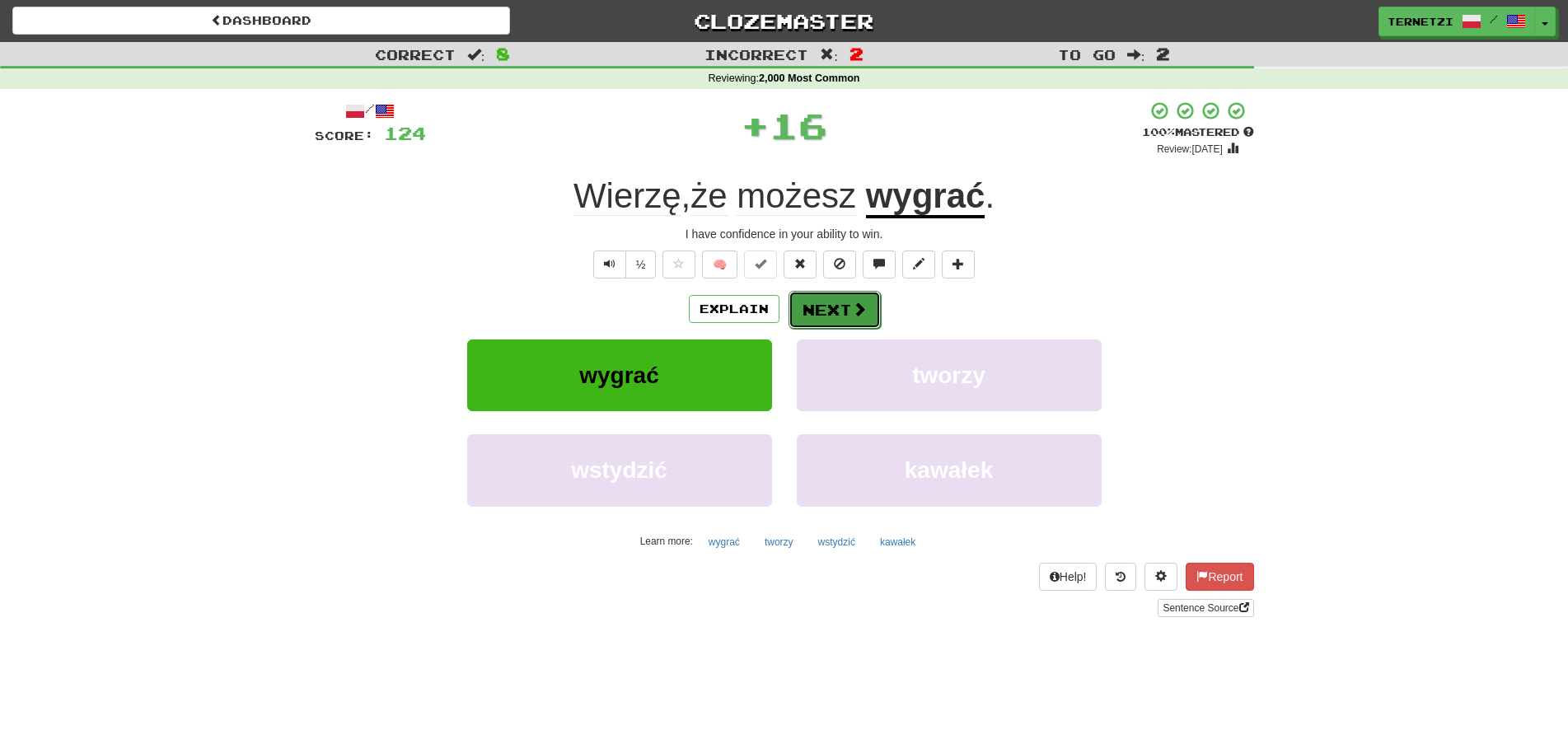
click at [825, 306] on button "Next" at bounding box center [835, 310] width 92 height 38
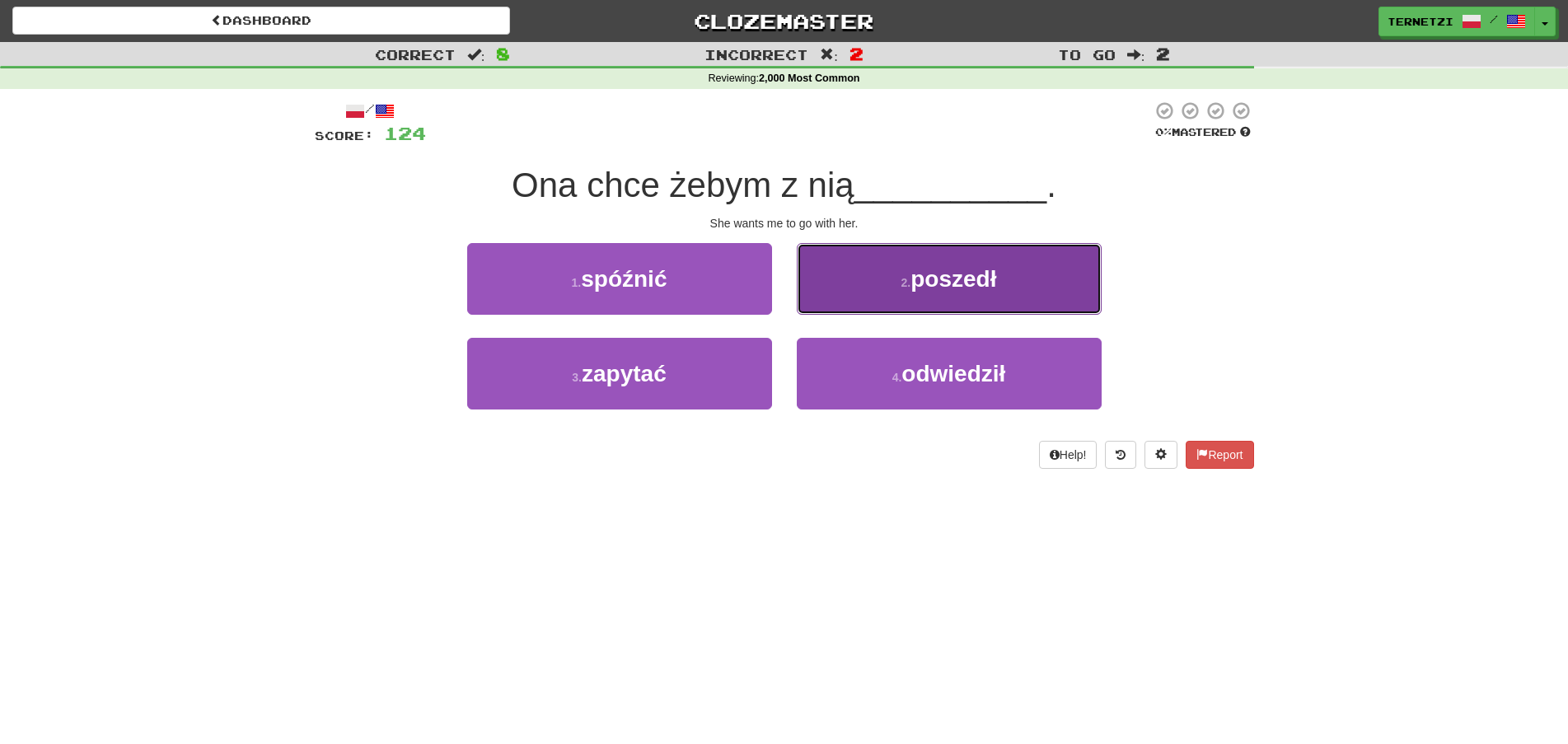
click at [848, 275] on button "2 . poszedł" at bounding box center [949, 279] width 305 height 72
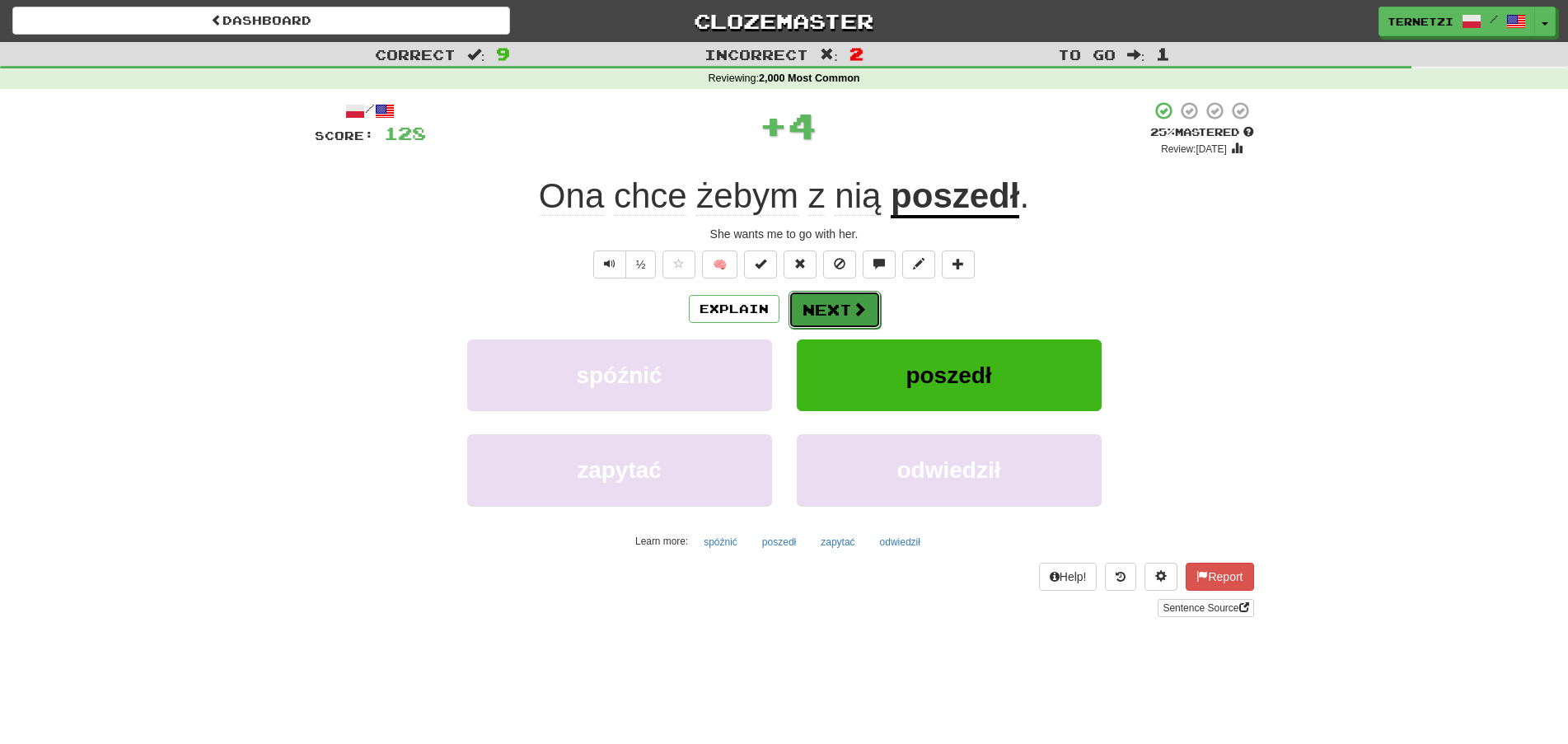
click at [840, 308] on button "Next" at bounding box center [835, 310] width 92 height 38
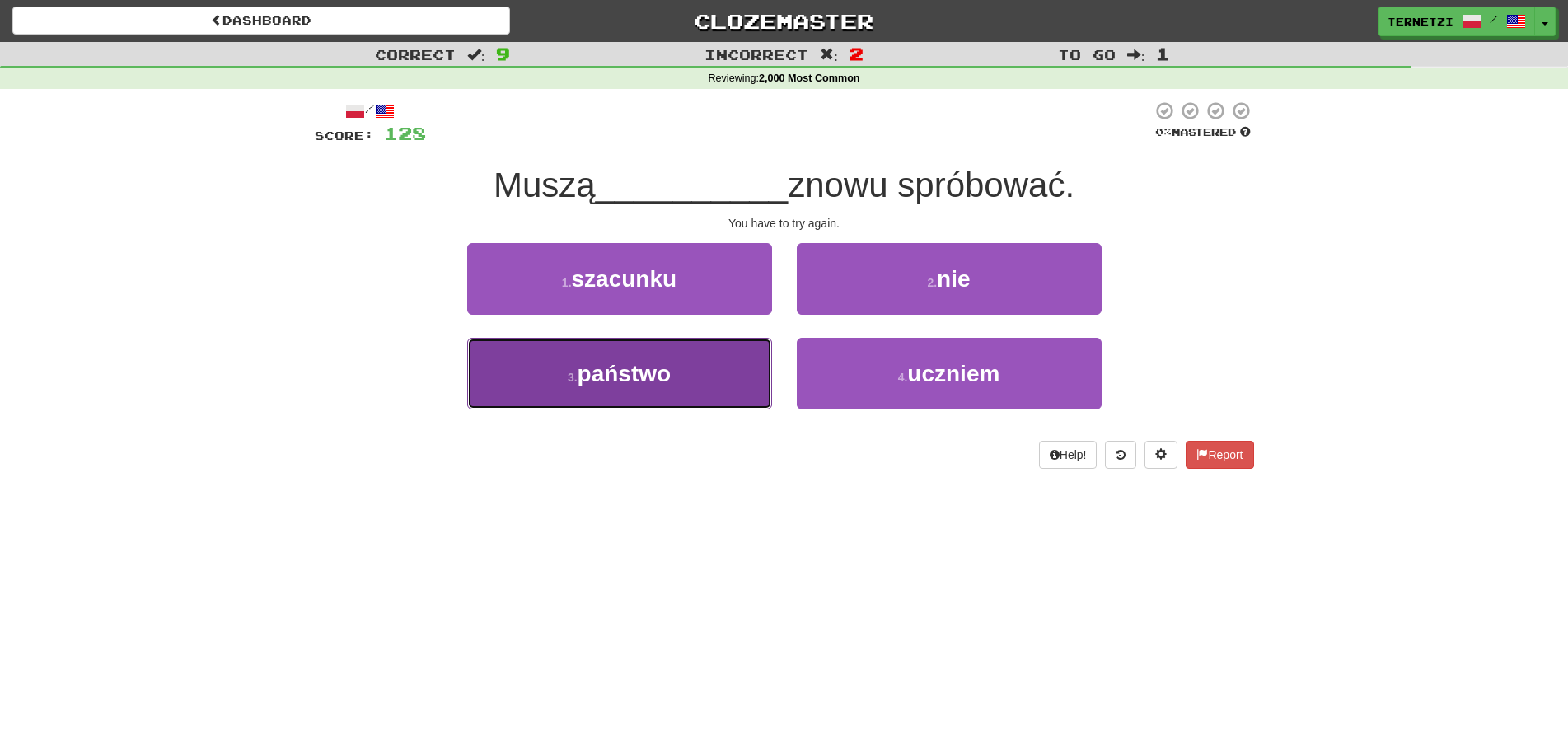
click at [749, 354] on button "3 . państwo" at bounding box center [619, 374] width 305 height 72
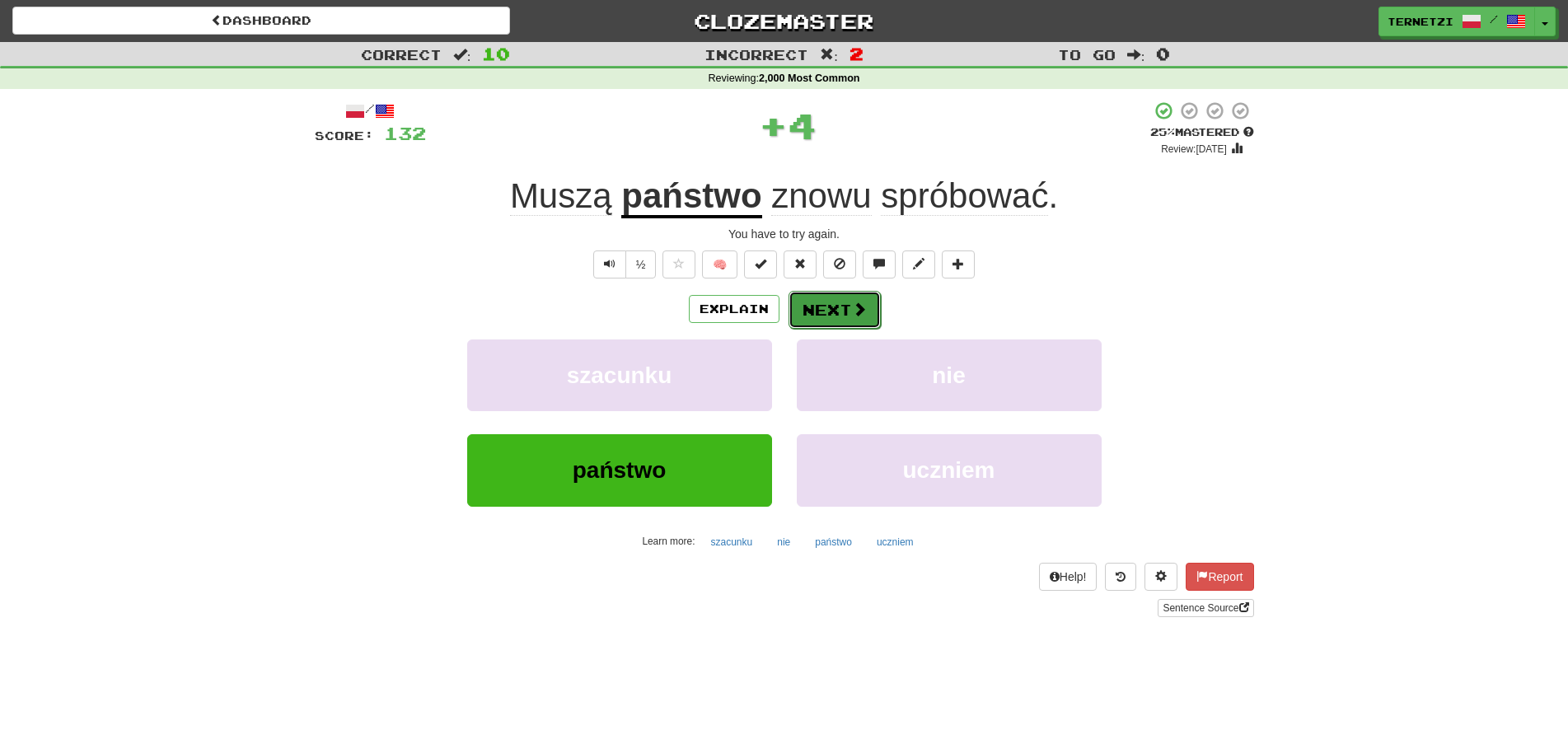
click at [841, 297] on button "Next" at bounding box center [835, 310] width 92 height 38
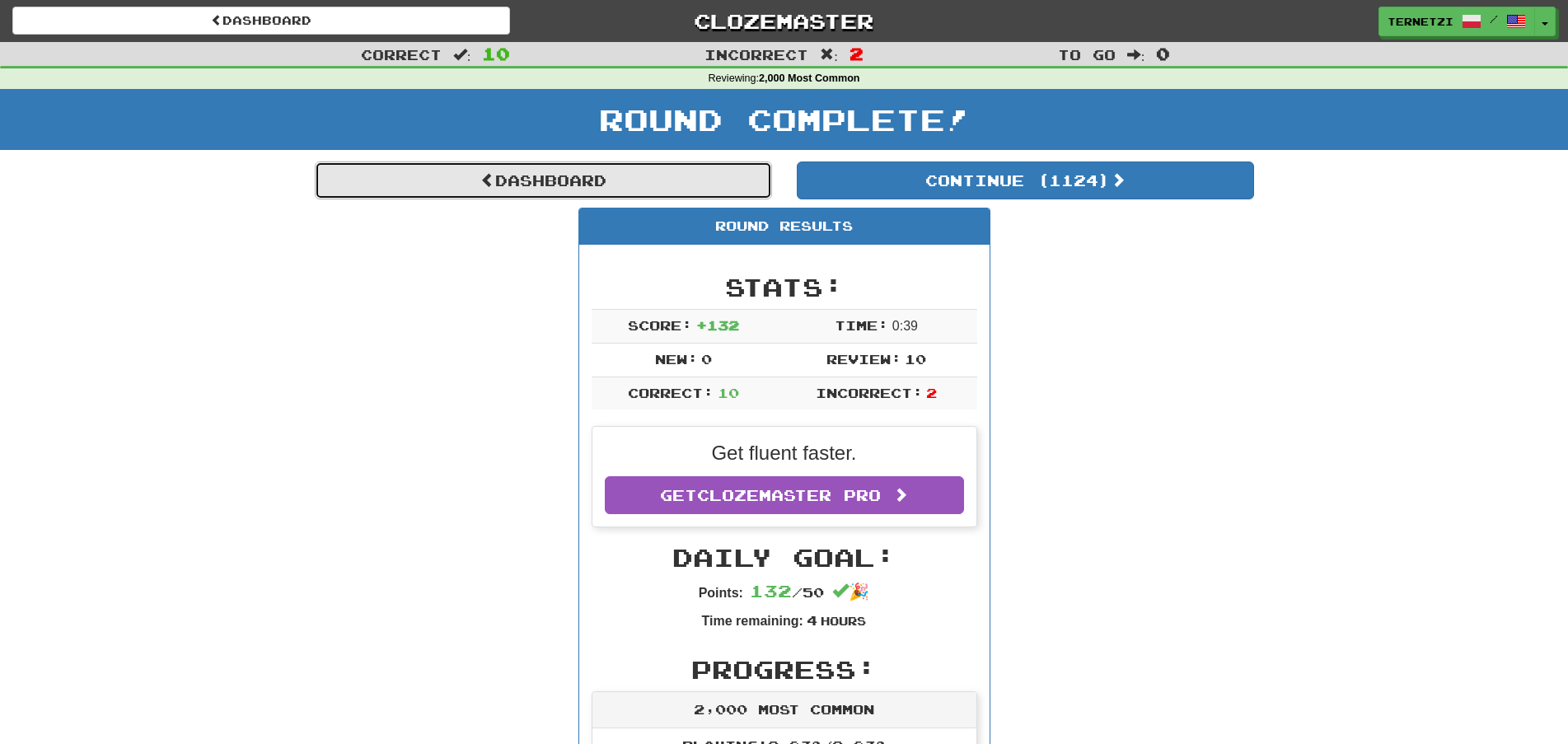
click at [597, 193] on link "Dashboard" at bounding box center [544, 180] width 458 height 38
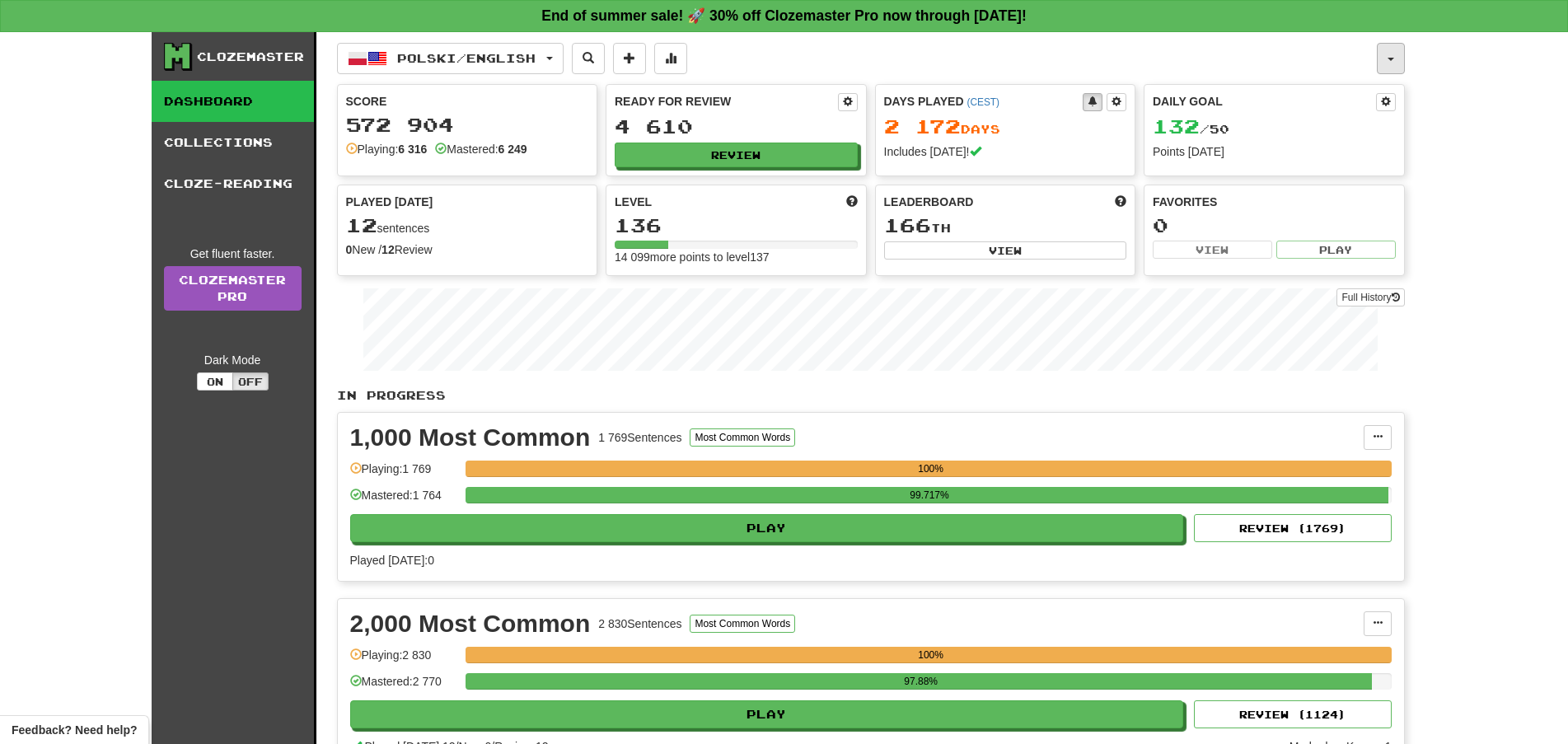
click at [1384, 57] on button "button" at bounding box center [1391, 59] width 28 height 31
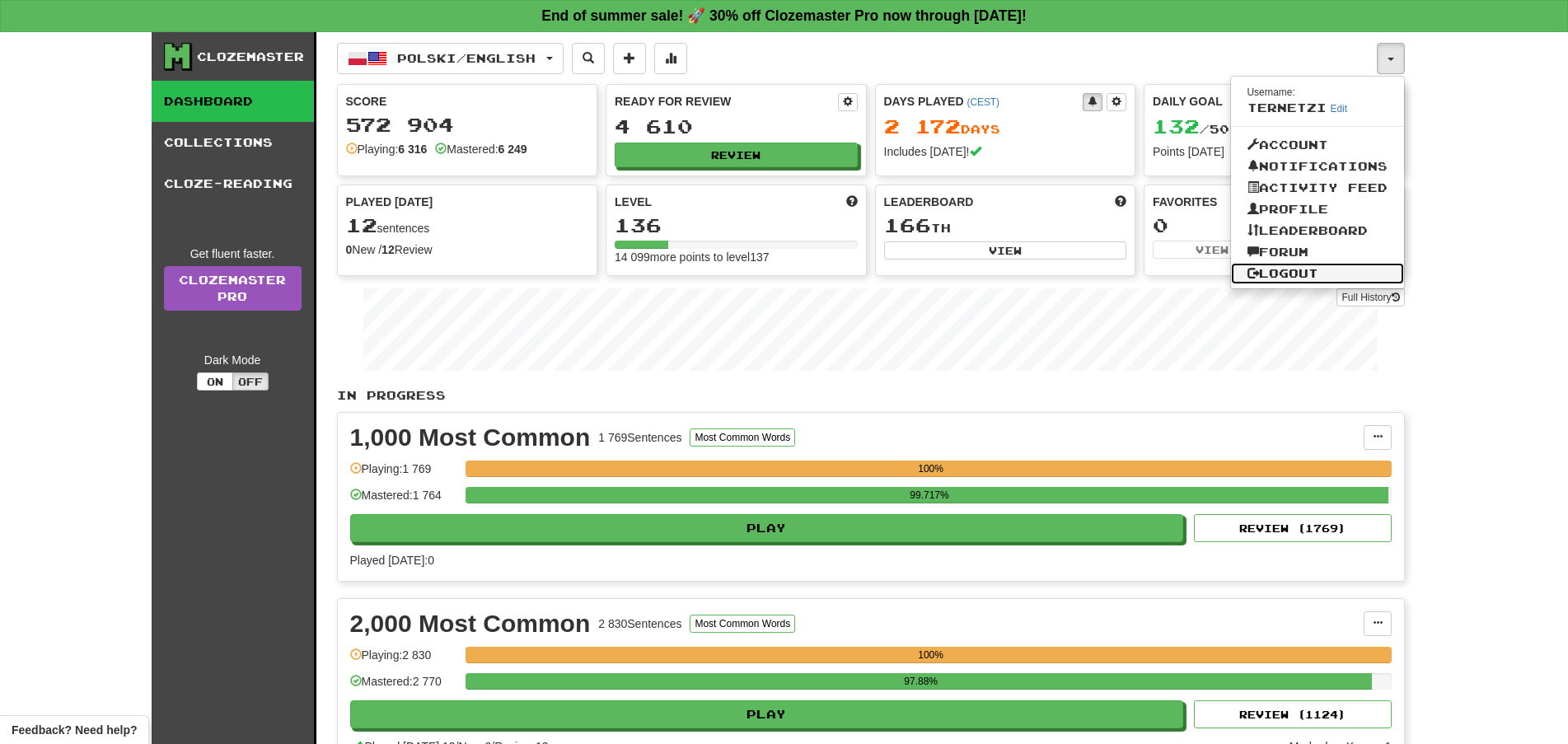
click at [1313, 265] on link "Logout" at bounding box center [1318, 273] width 173 height 21
